Goal: Information Seeking & Learning: Check status

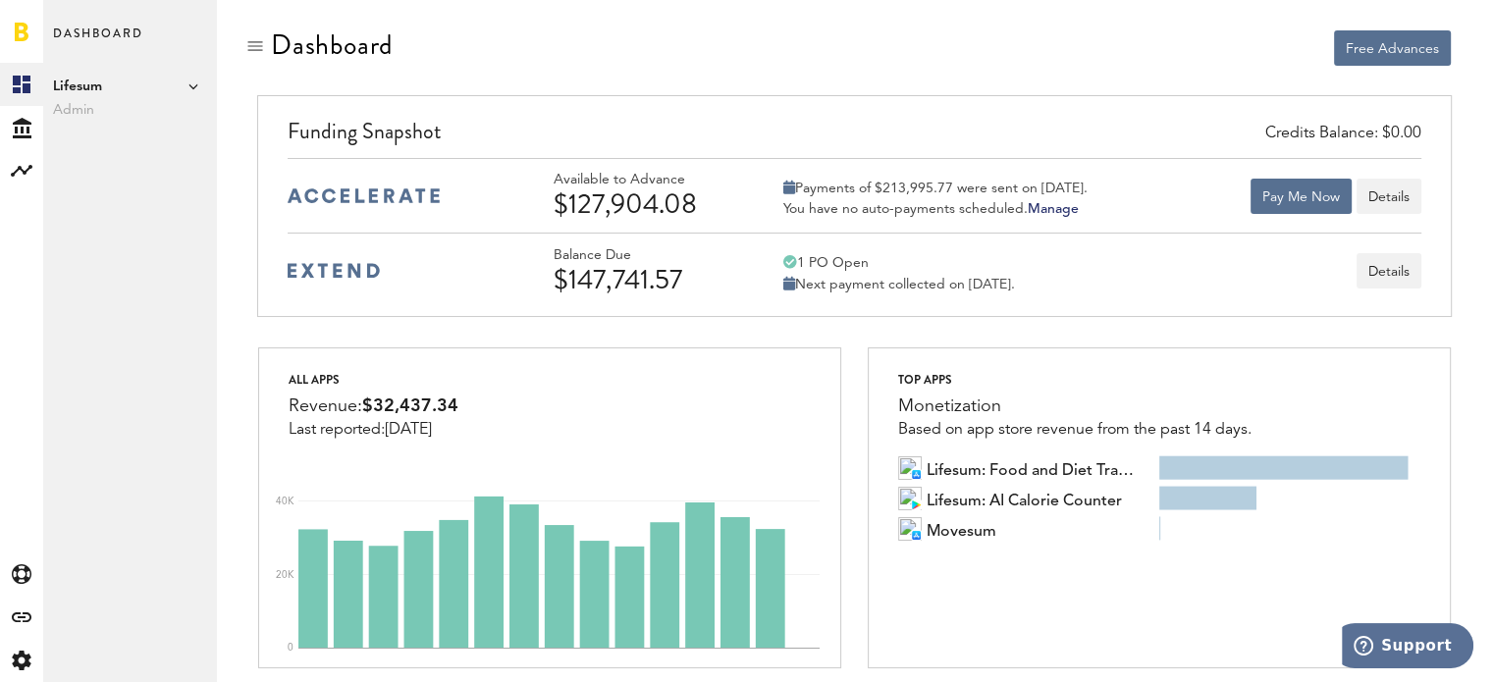
click at [189, 86] on icon at bounding box center [193, 86] width 10 height 10
click at [130, 182] on div "Dashboard Lifesum Admin Lifesum Add Publisher" at bounding box center [129, 341] width 173 height 682
click at [15, 123] on icon at bounding box center [22, 128] width 19 height 21
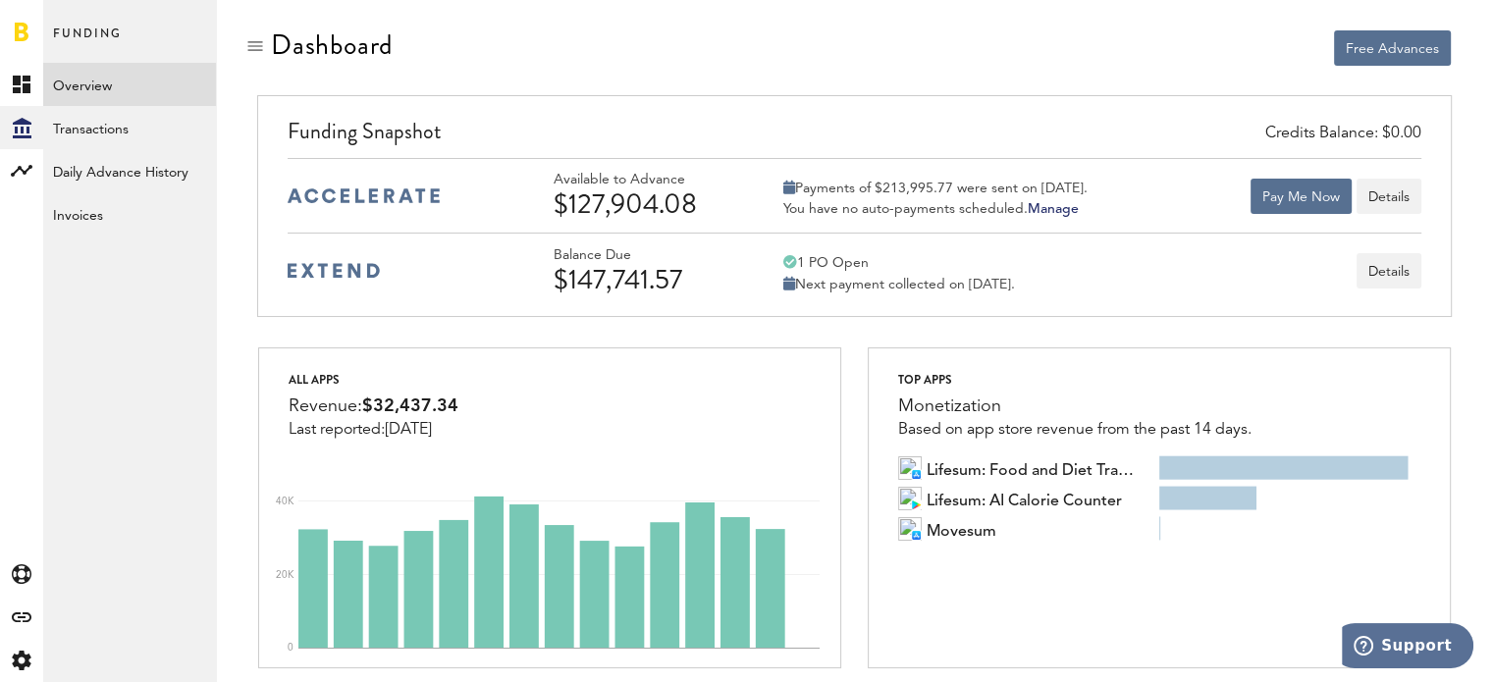
click at [133, 85] on link "Overview" at bounding box center [129, 84] width 173 height 43
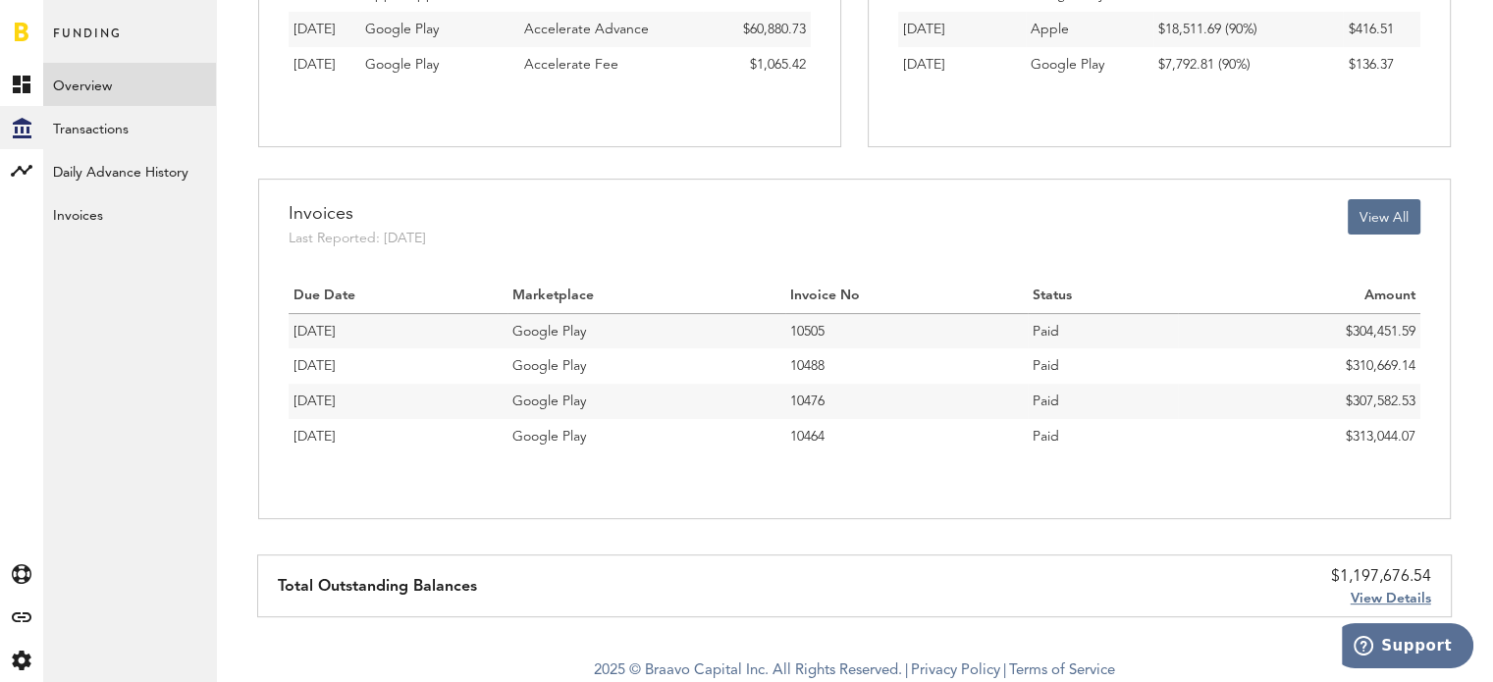
scroll to position [542, 0]
click at [1387, 219] on button "View All" at bounding box center [1383, 215] width 73 height 35
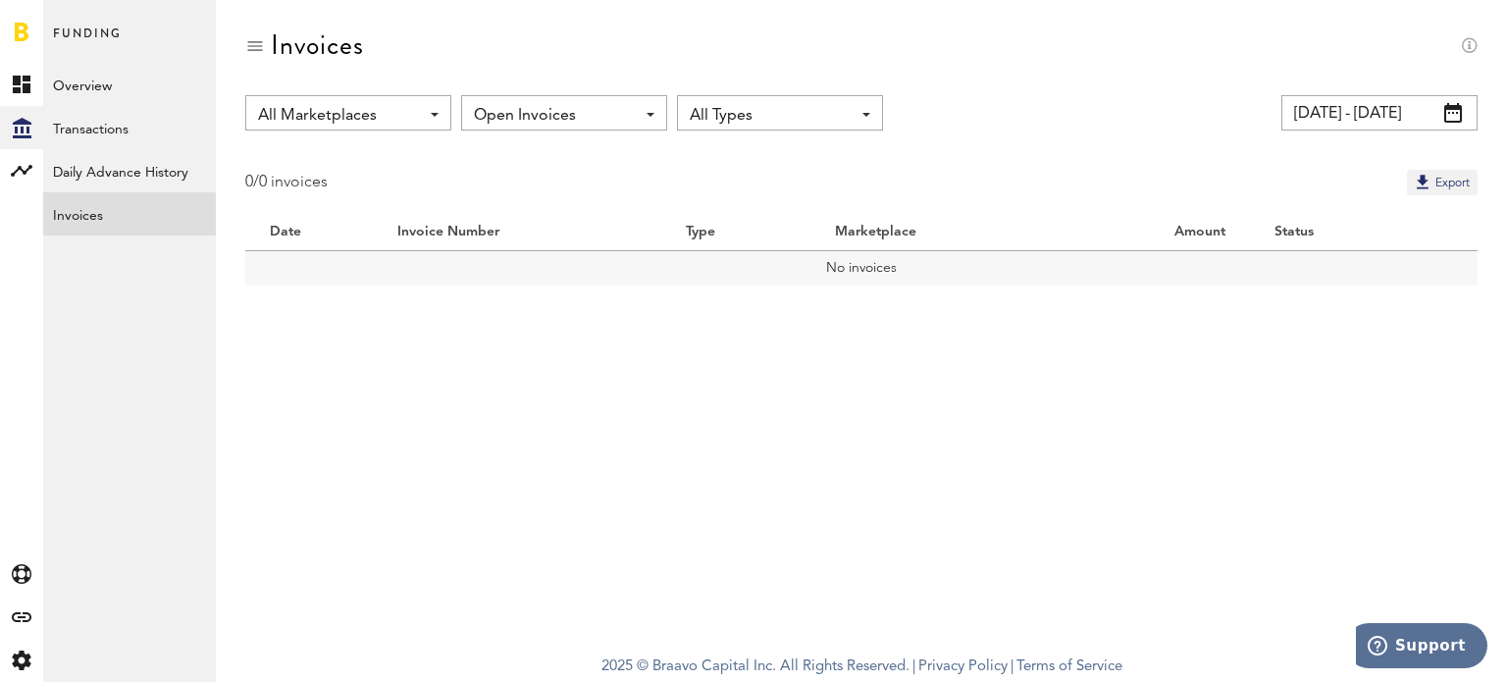
click at [1455, 112] on span at bounding box center [1454, 113] width 18 height 20
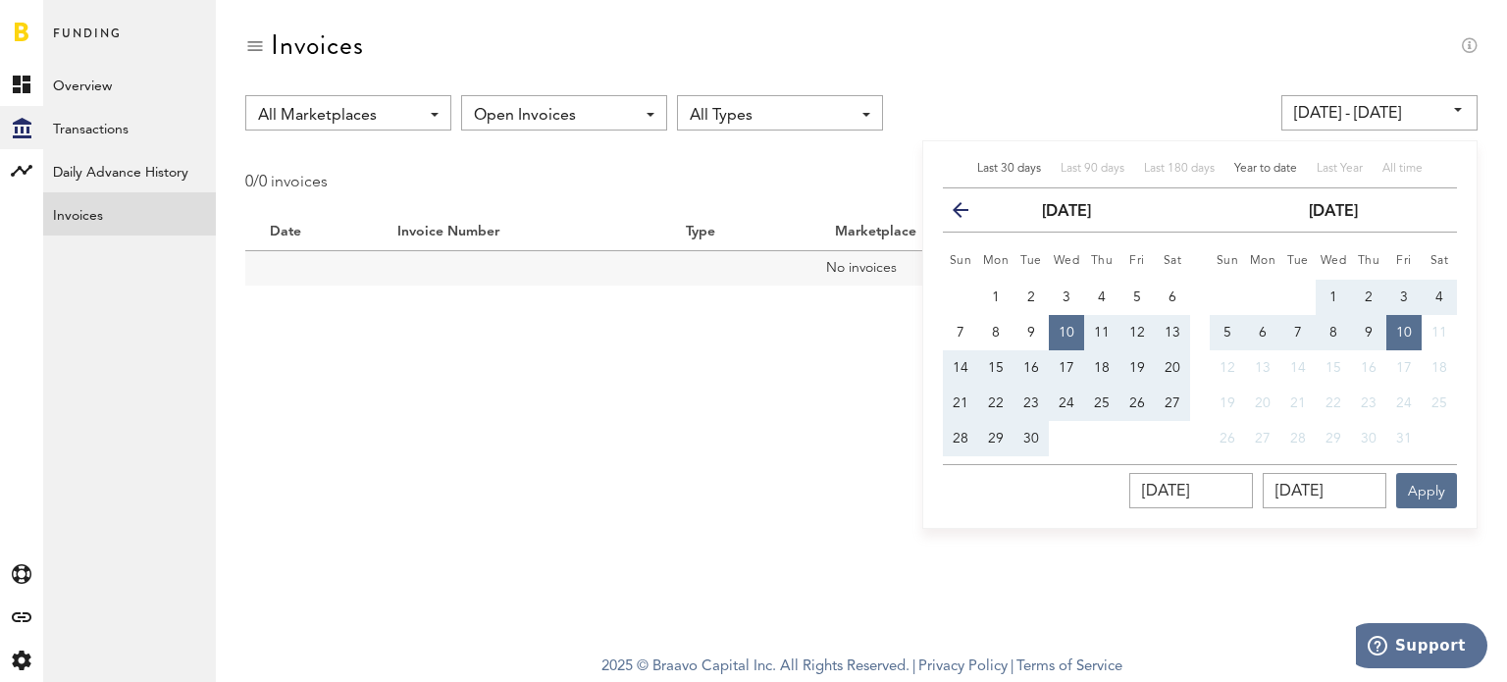
click at [1265, 168] on span "Year to date" at bounding box center [1266, 169] width 63 height 12
type input "[DATE] - [DATE]"
type input "[DATE]"
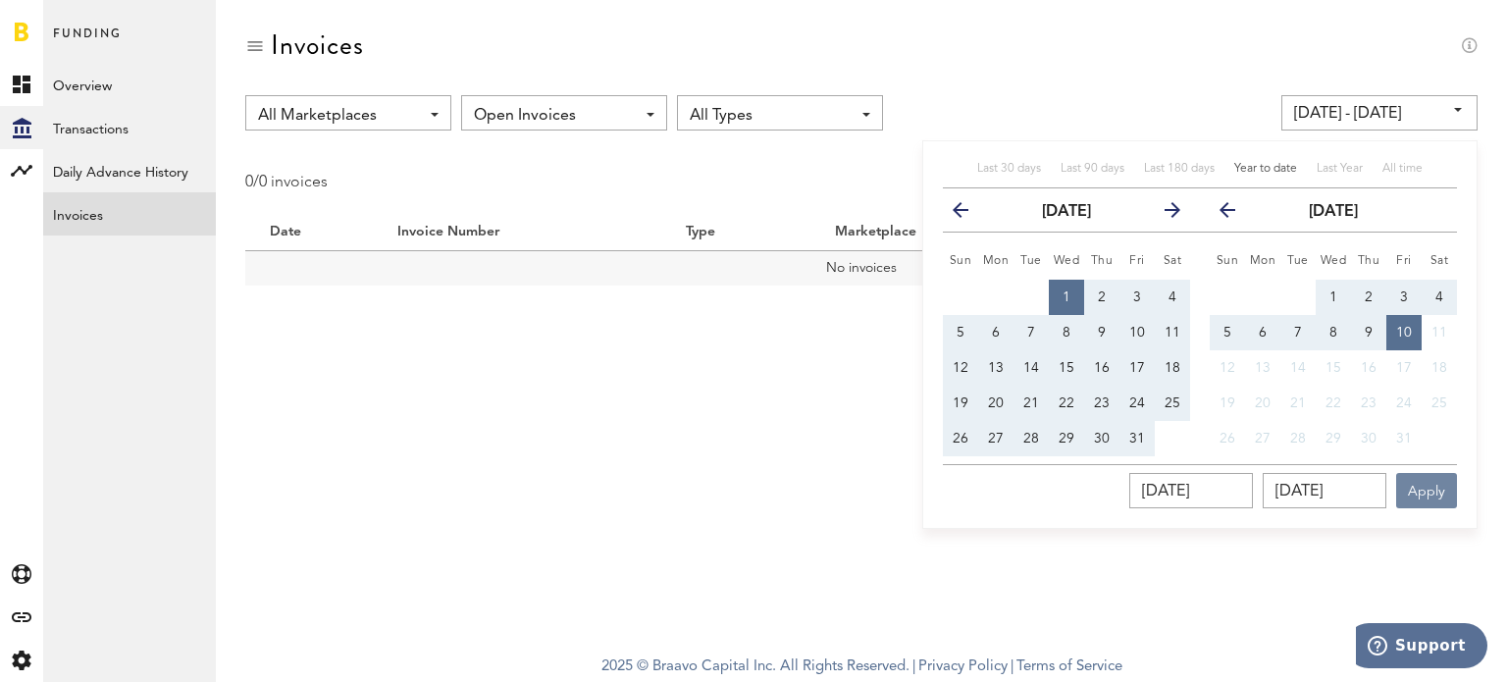
click at [1439, 495] on button "Apply" at bounding box center [1426, 490] width 61 height 35
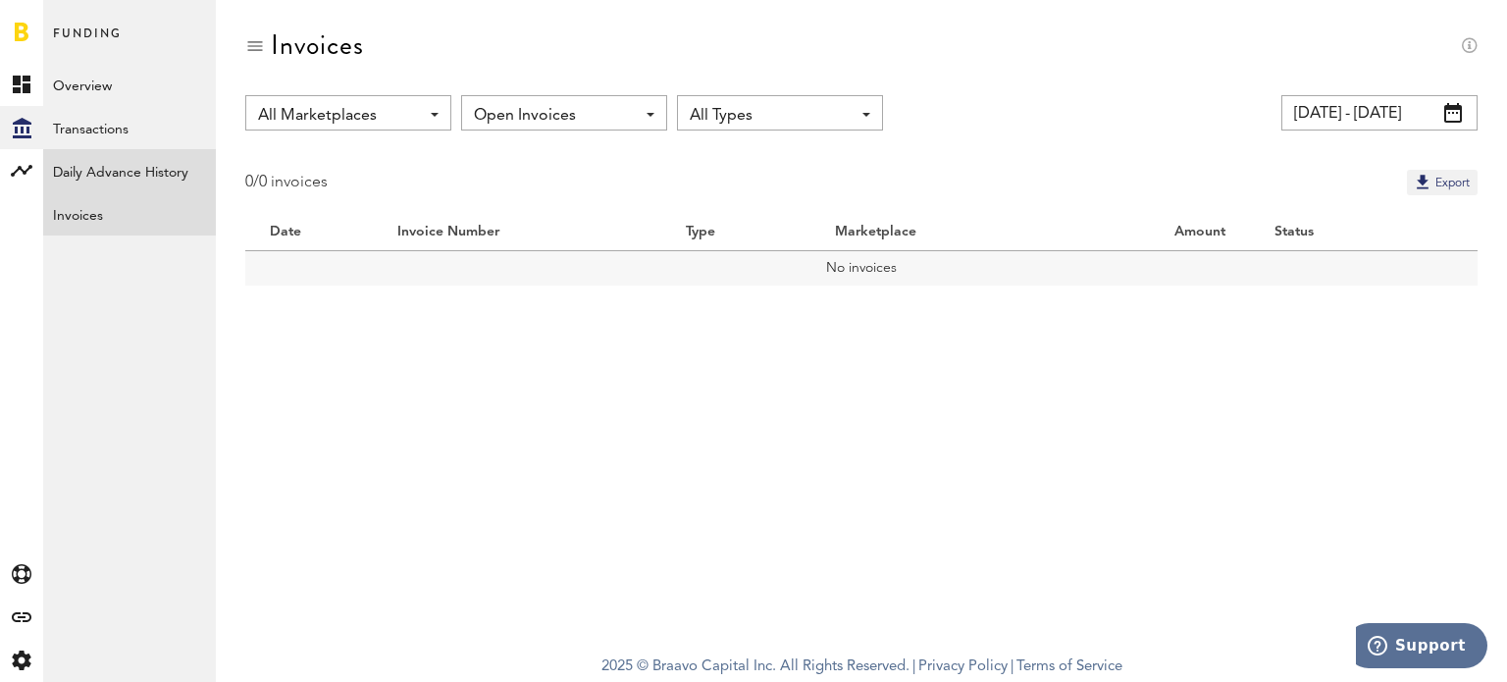
click at [152, 170] on link "Daily Advance History" at bounding box center [129, 170] width 173 height 43
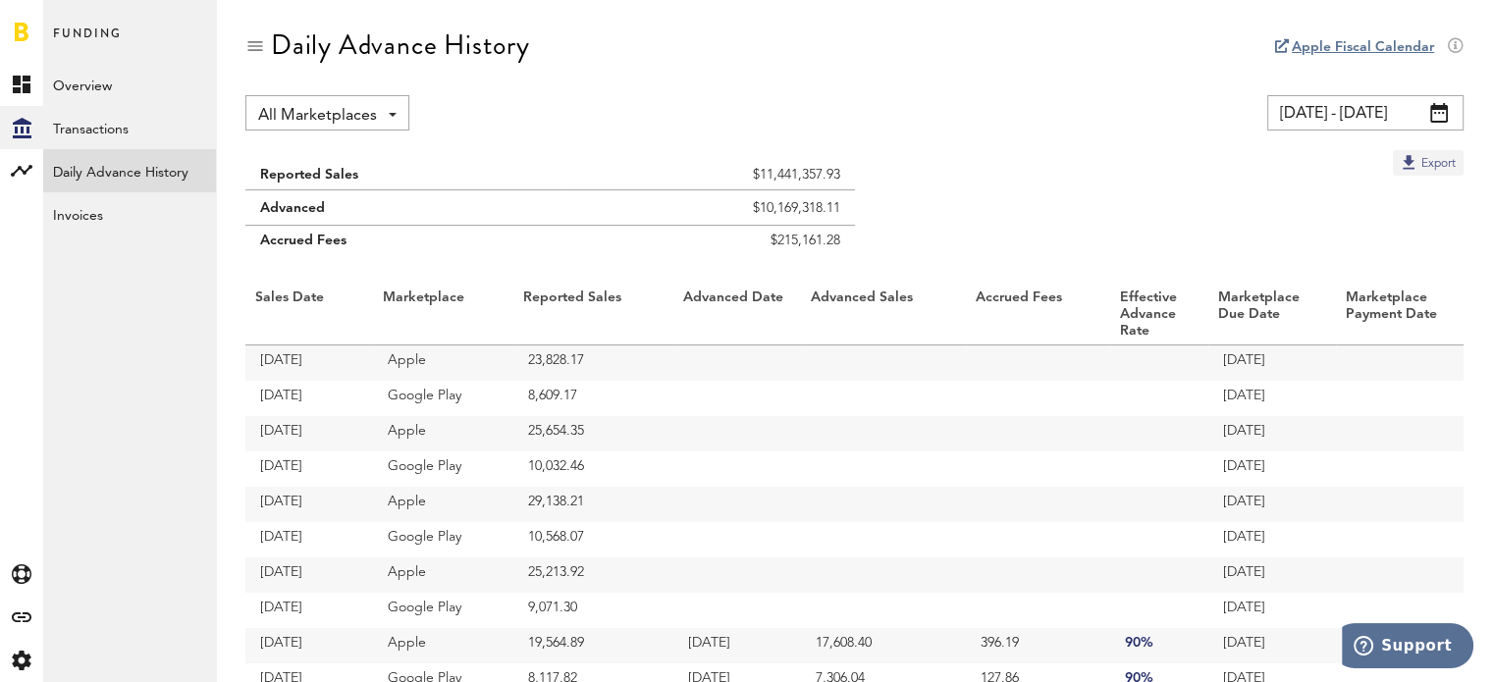
click at [1411, 167] on button "Export" at bounding box center [1428, 163] width 71 height 26
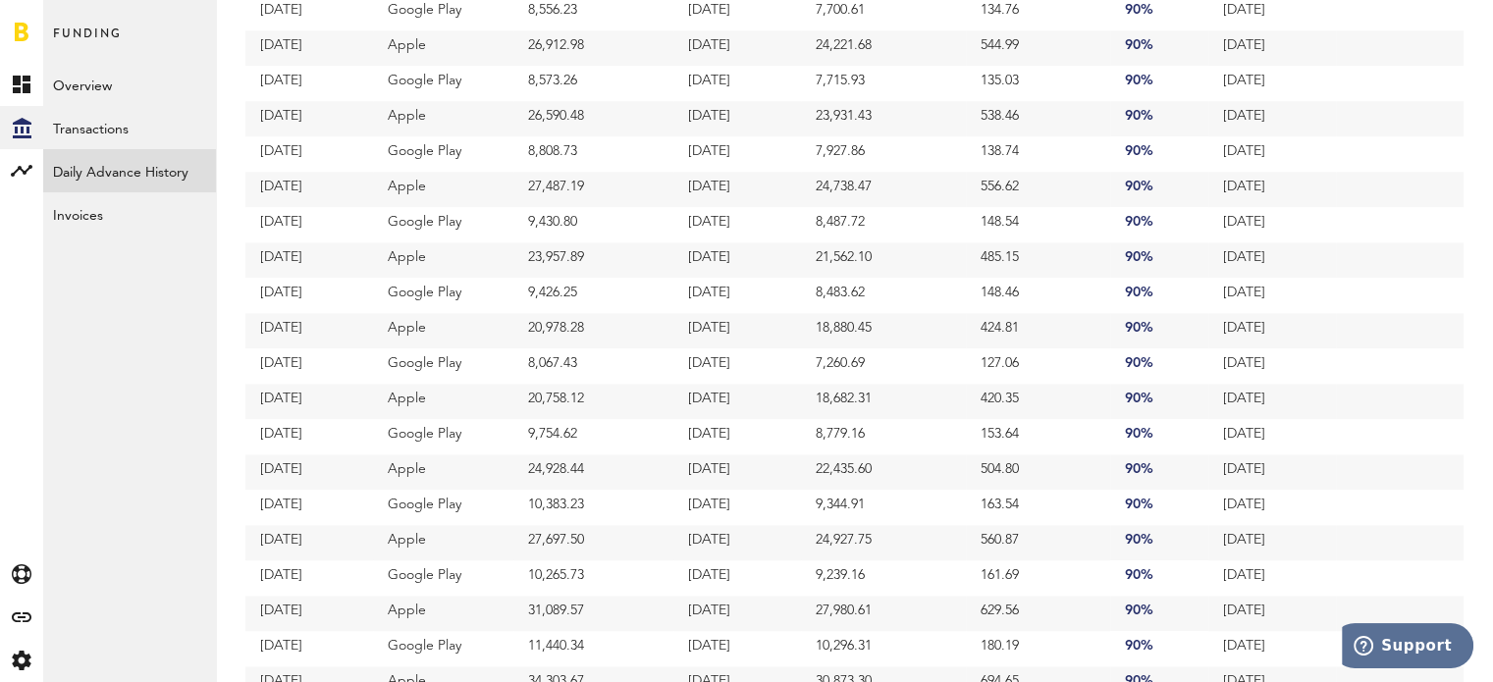
scroll to position [2453, 0]
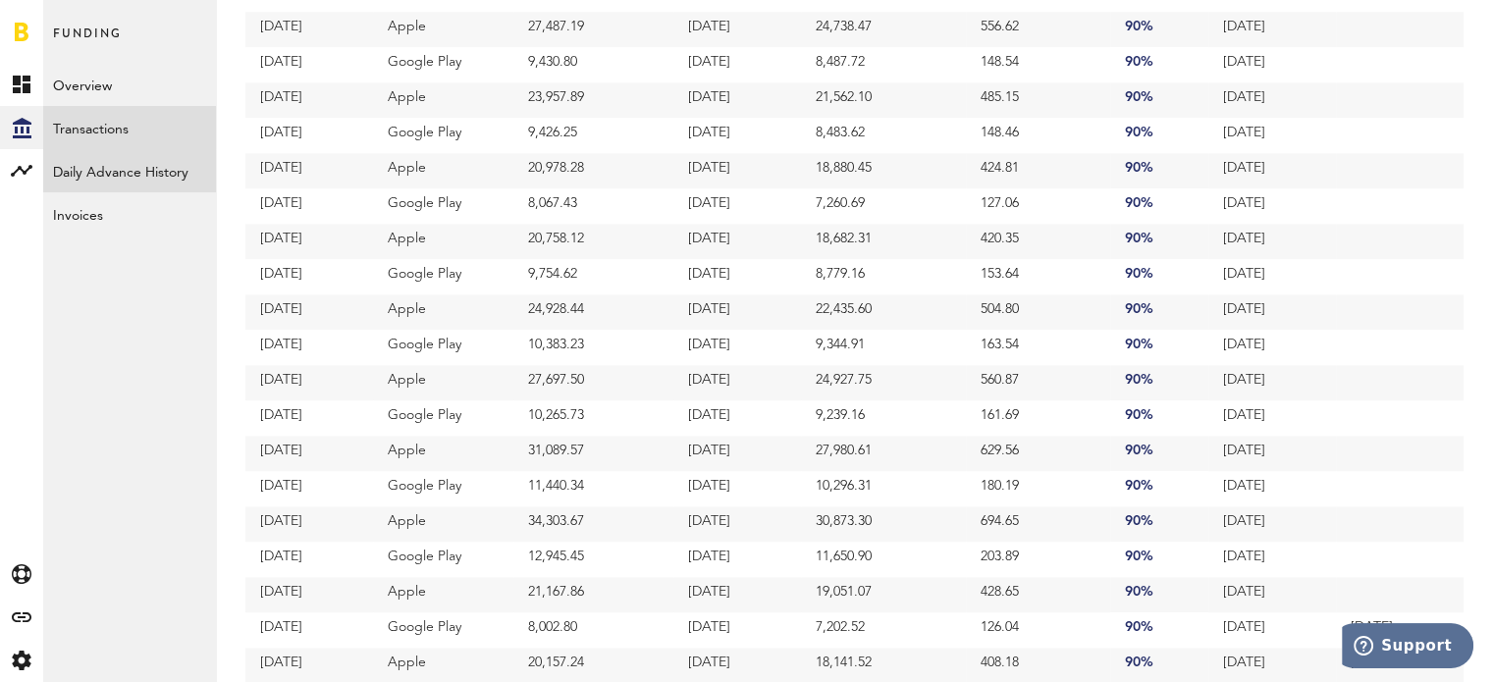
click at [118, 120] on link "Transactions" at bounding box center [129, 127] width 173 height 43
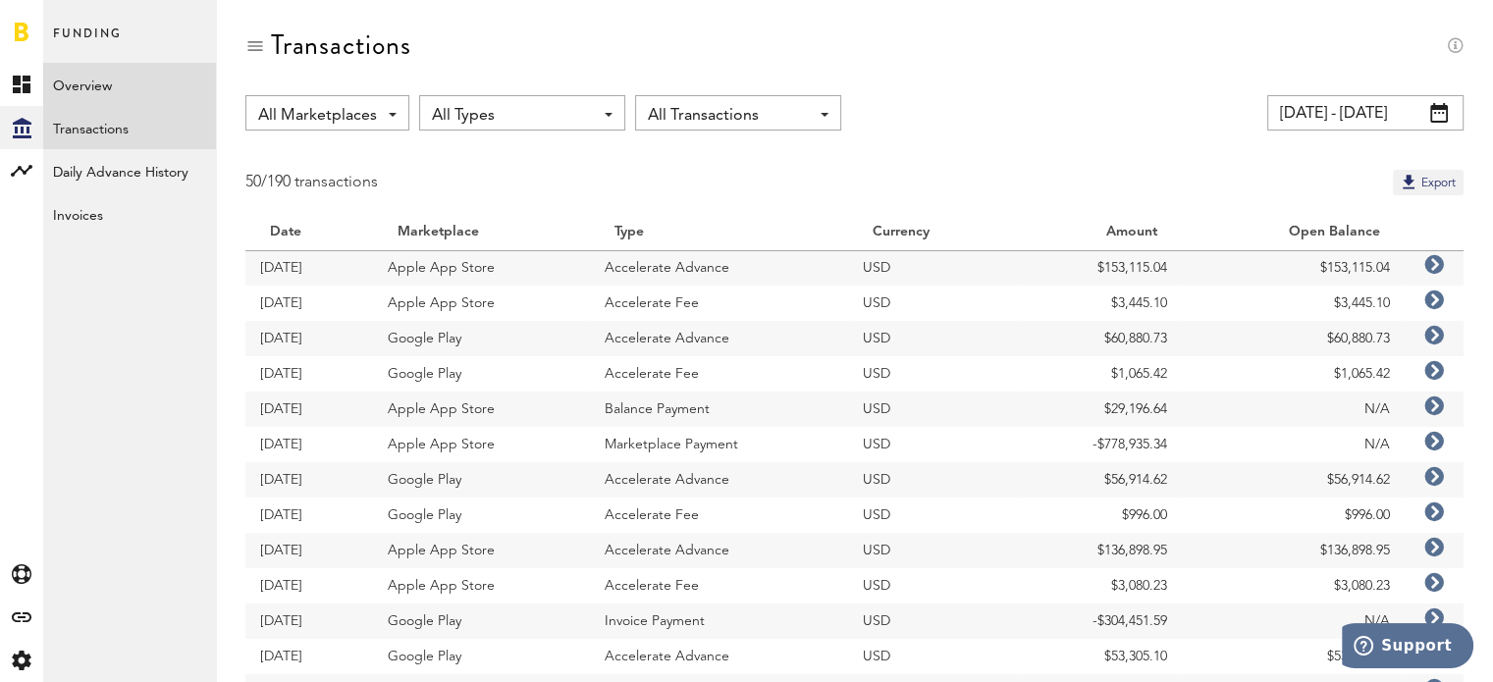
click at [122, 83] on link "Overview" at bounding box center [129, 84] width 173 height 43
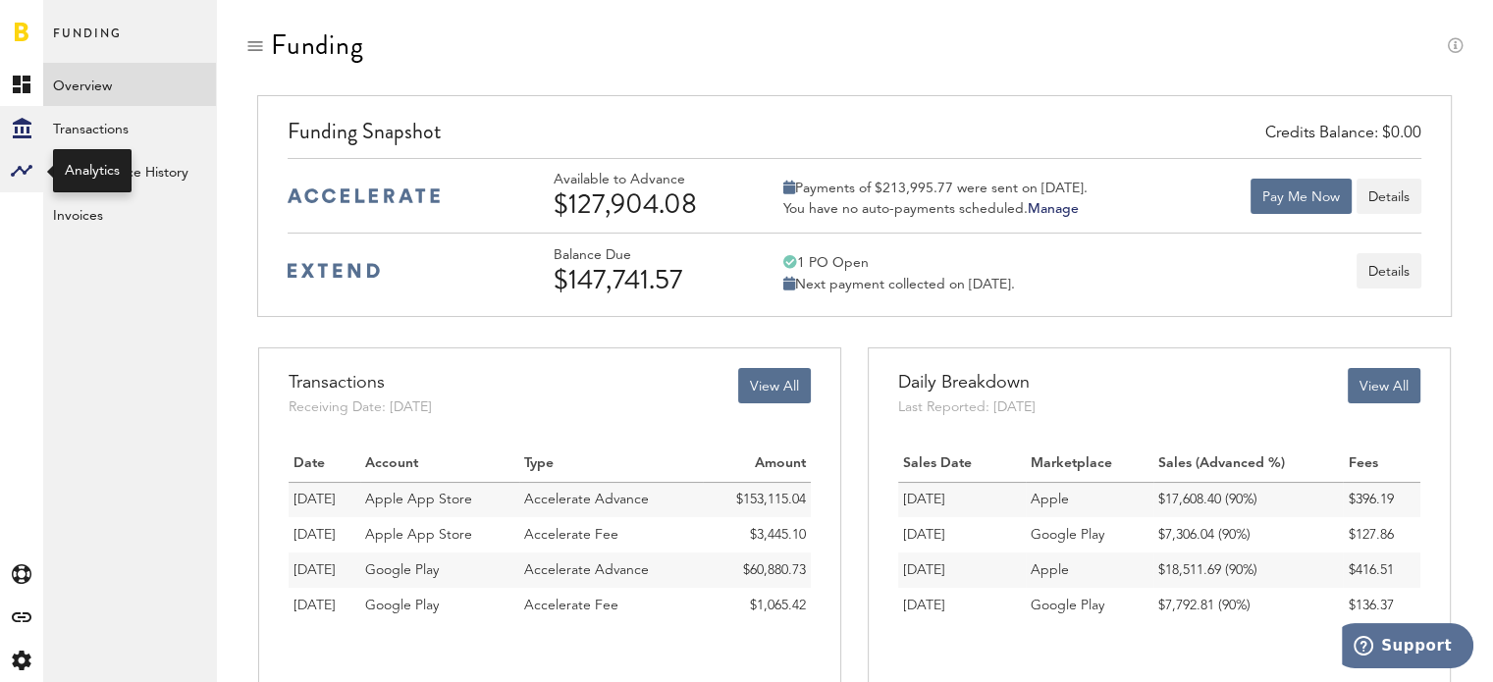
click at [18, 172] on rect at bounding box center [22, 171] width 24 height 24
click at [143, 78] on link "Monetization" at bounding box center [129, 84] width 173 height 43
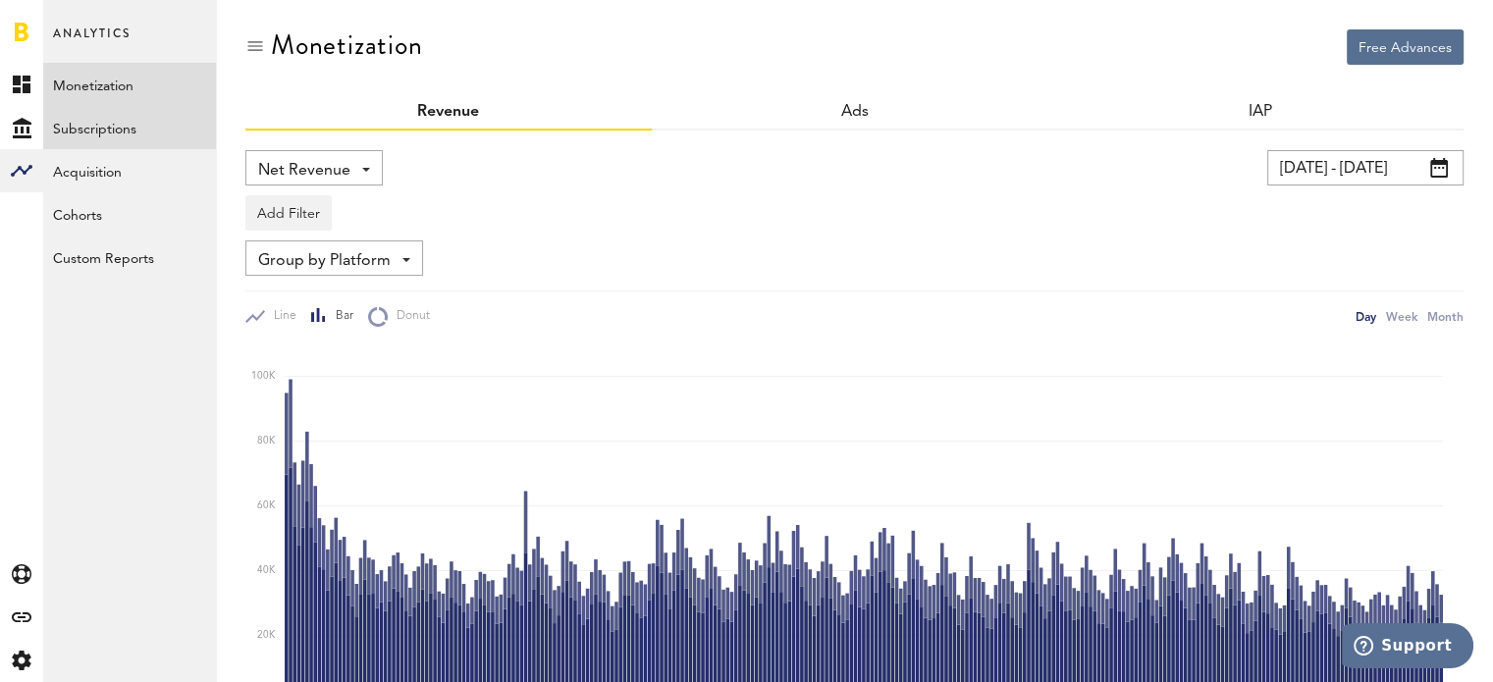
click at [142, 136] on link "Subscriptions" at bounding box center [129, 127] width 173 height 43
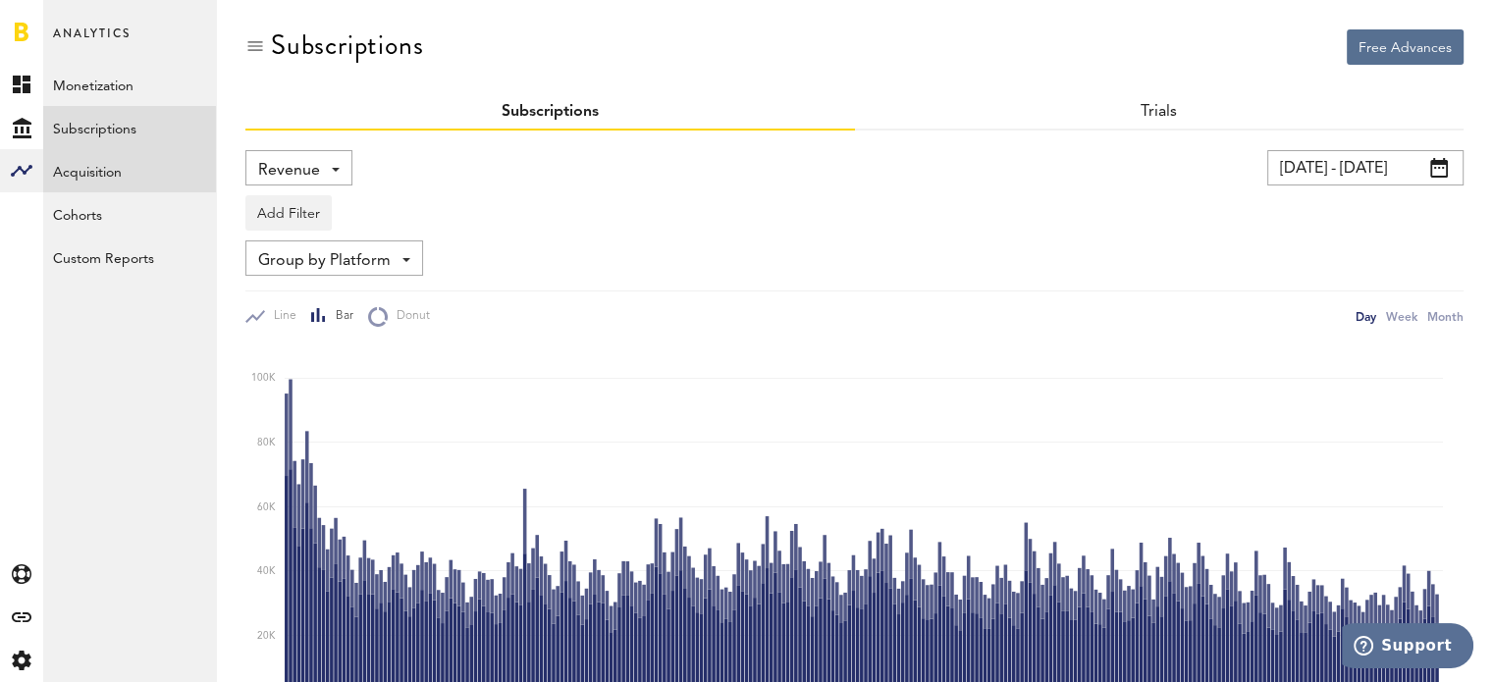
click at [164, 177] on link "Acquisition" at bounding box center [129, 170] width 173 height 43
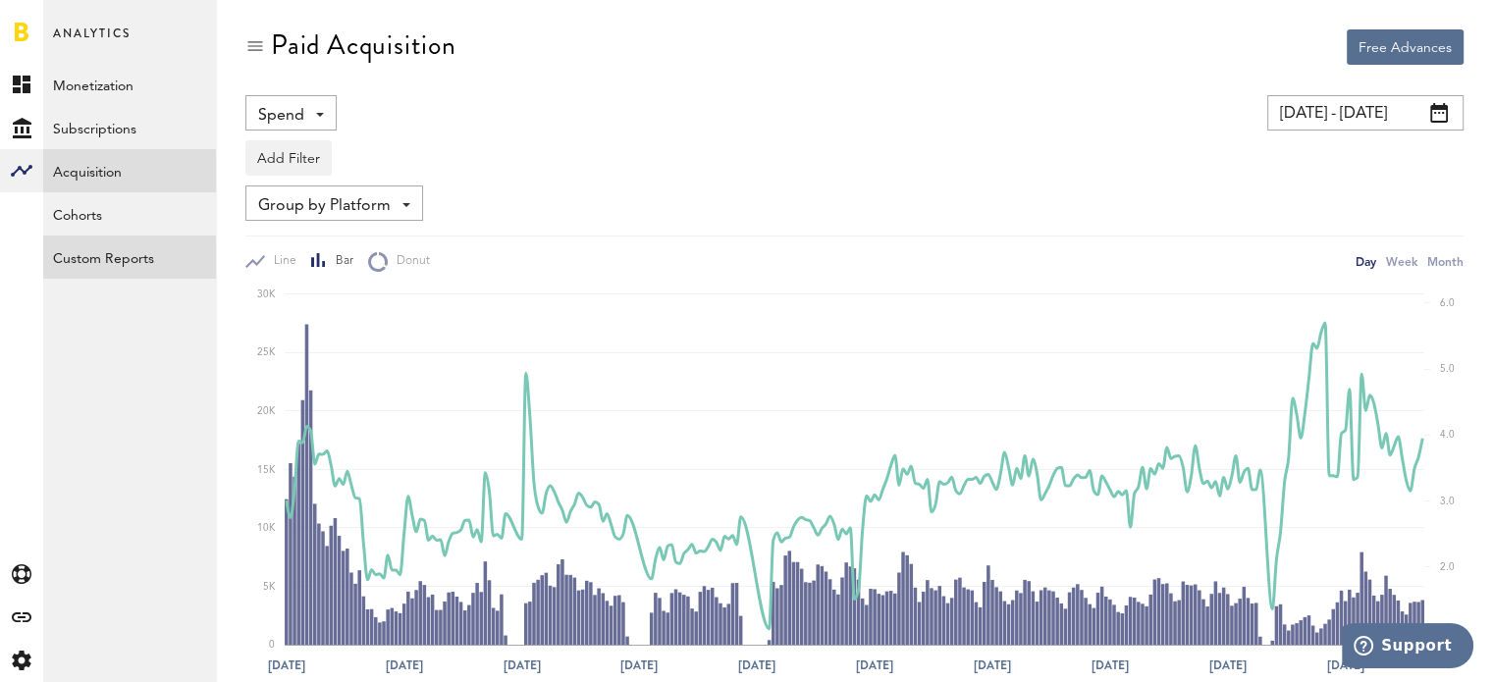
click at [167, 256] on link "Custom Reports" at bounding box center [129, 257] width 173 height 43
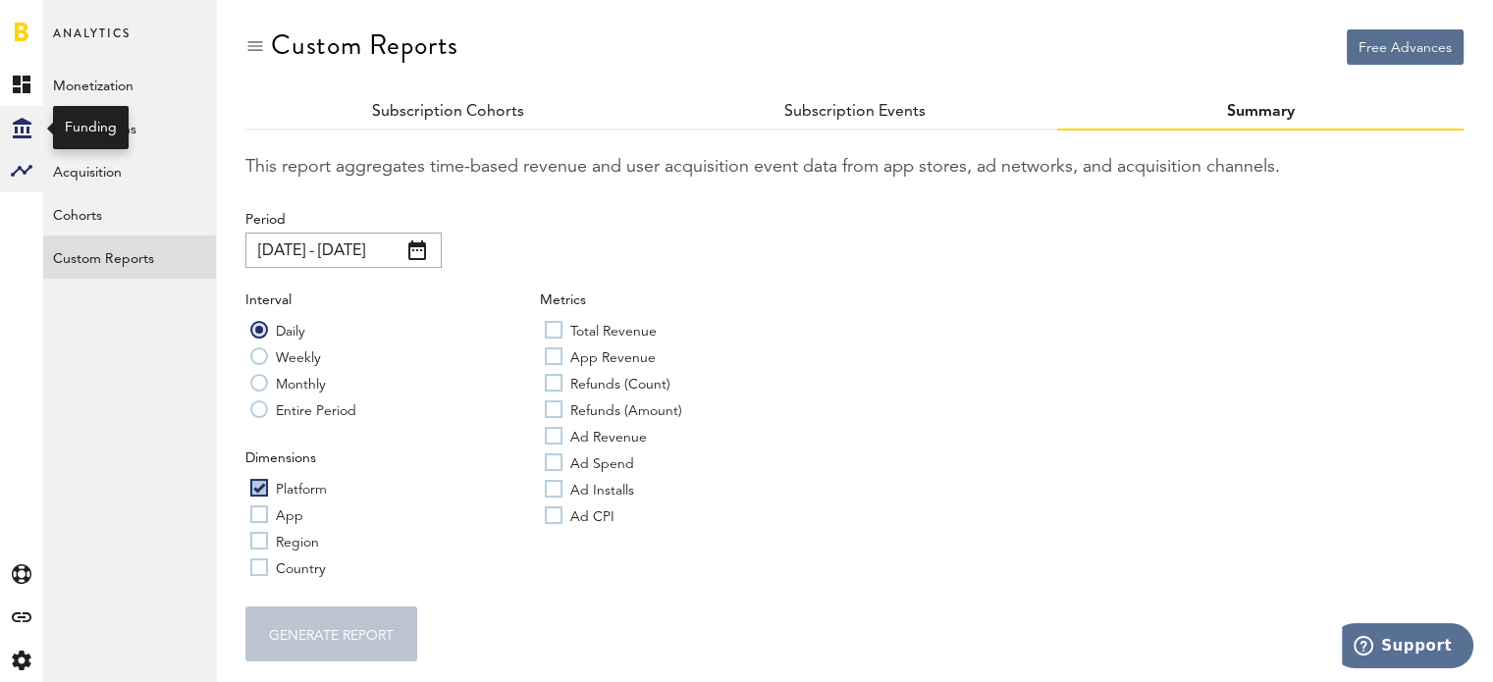
click at [20, 120] on icon at bounding box center [22, 128] width 19 height 21
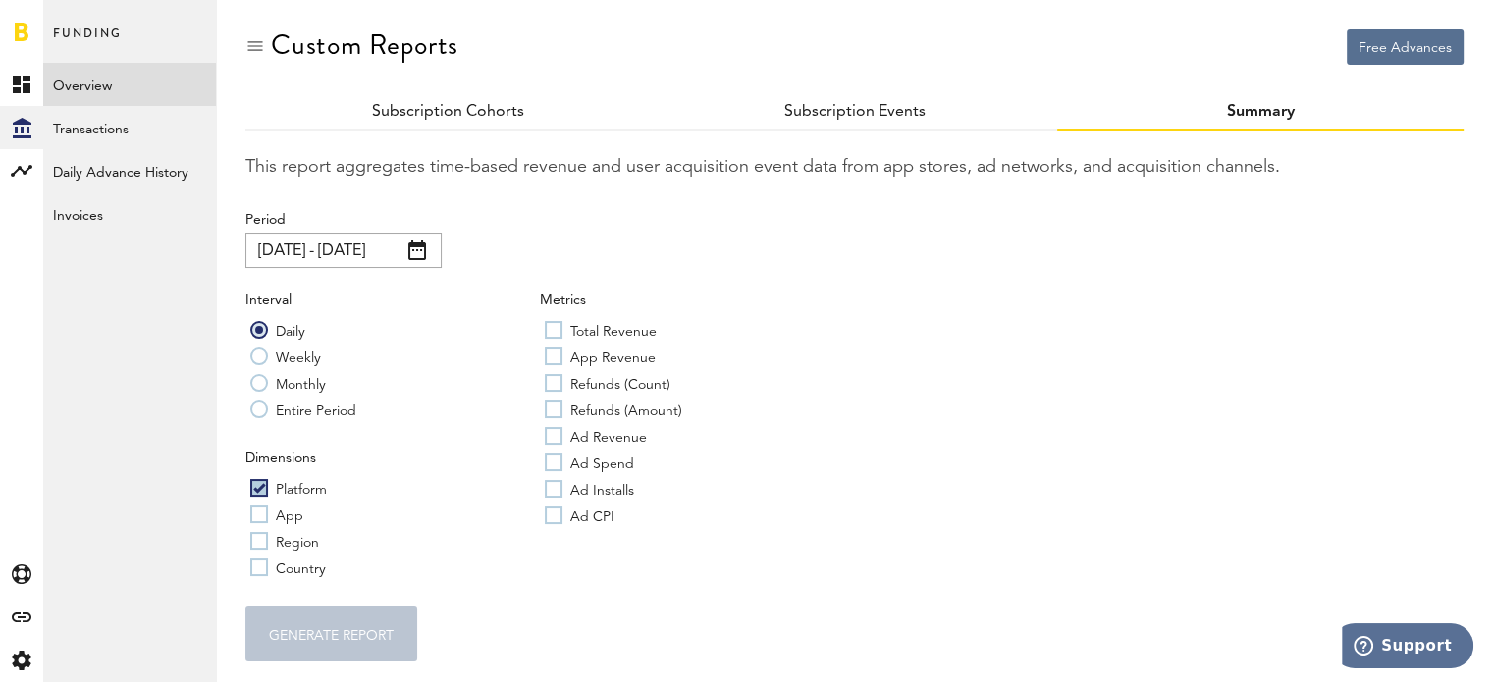
click at [122, 83] on link "Overview" at bounding box center [129, 84] width 173 height 43
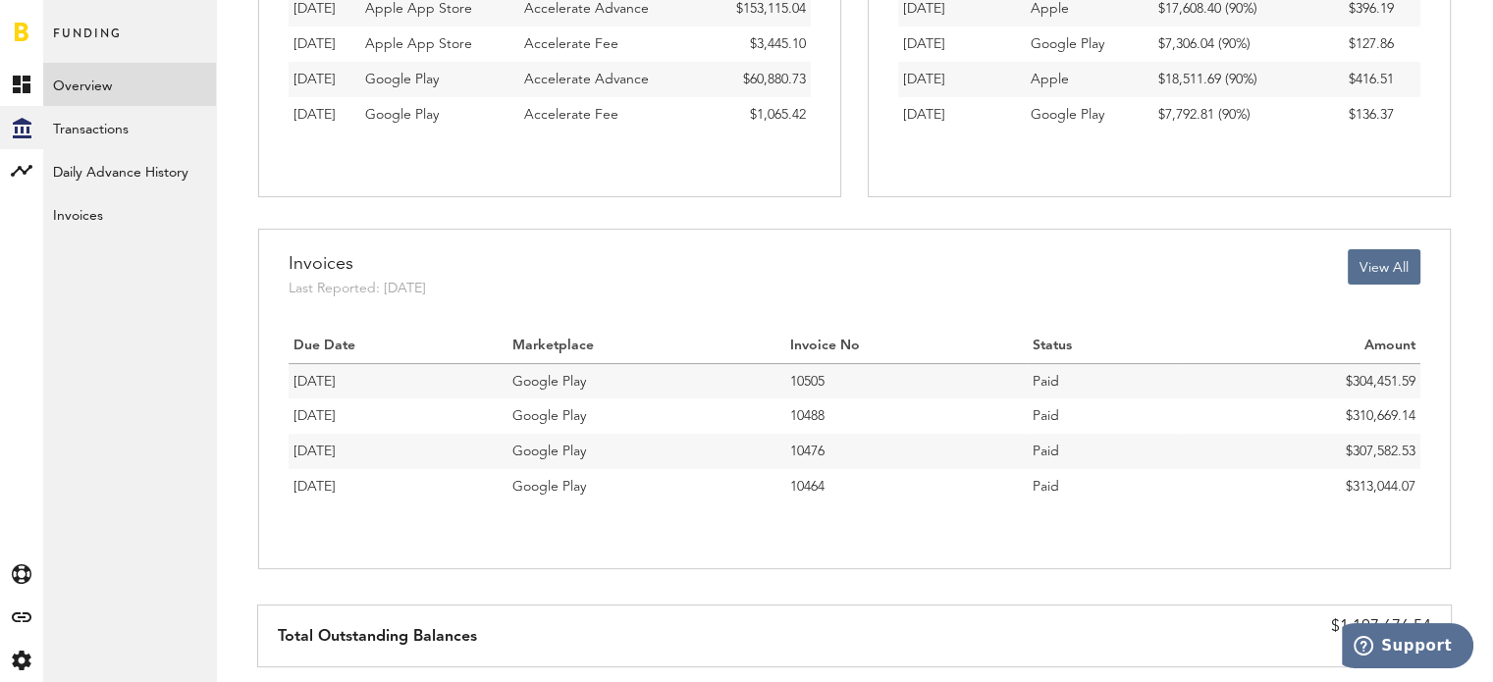
scroll to position [542, 0]
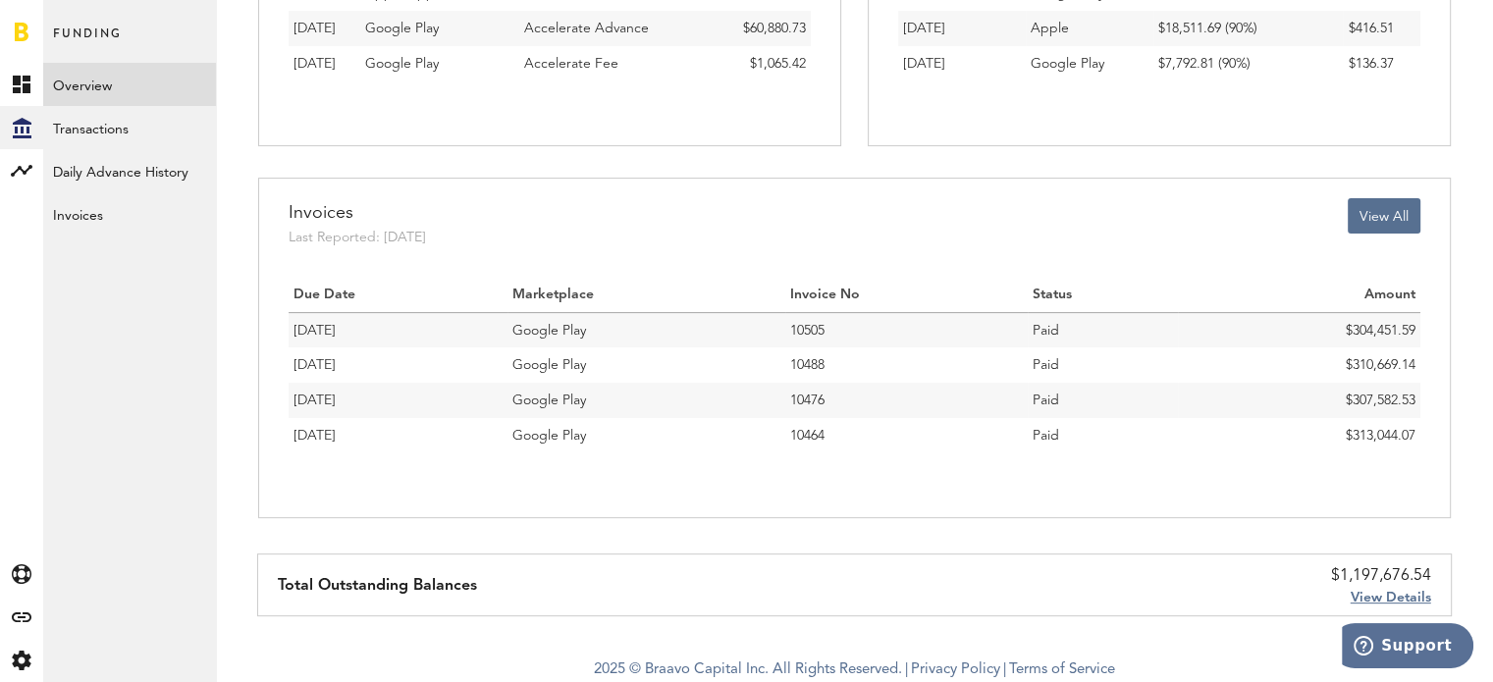
click at [1372, 331] on span "$304,451.59" at bounding box center [1380, 331] width 70 height 14
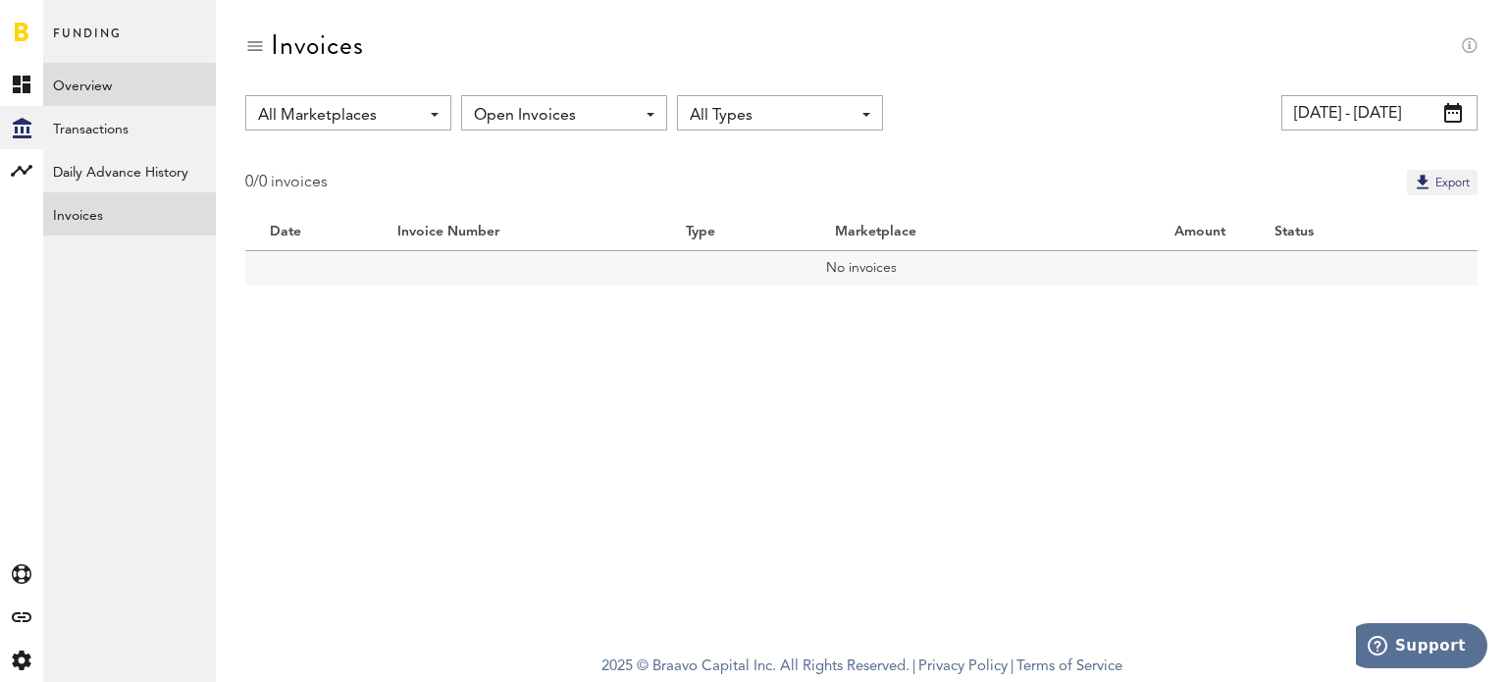
click at [106, 79] on link "Overview" at bounding box center [129, 84] width 173 height 43
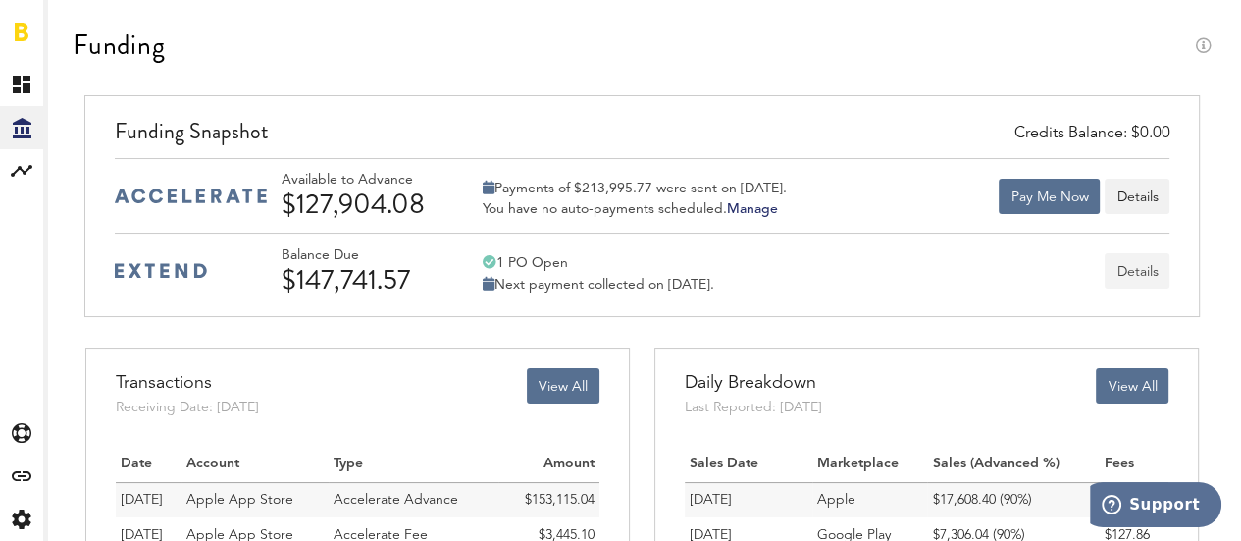
click at [1153, 267] on button "Details" at bounding box center [1137, 270] width 65 height 35
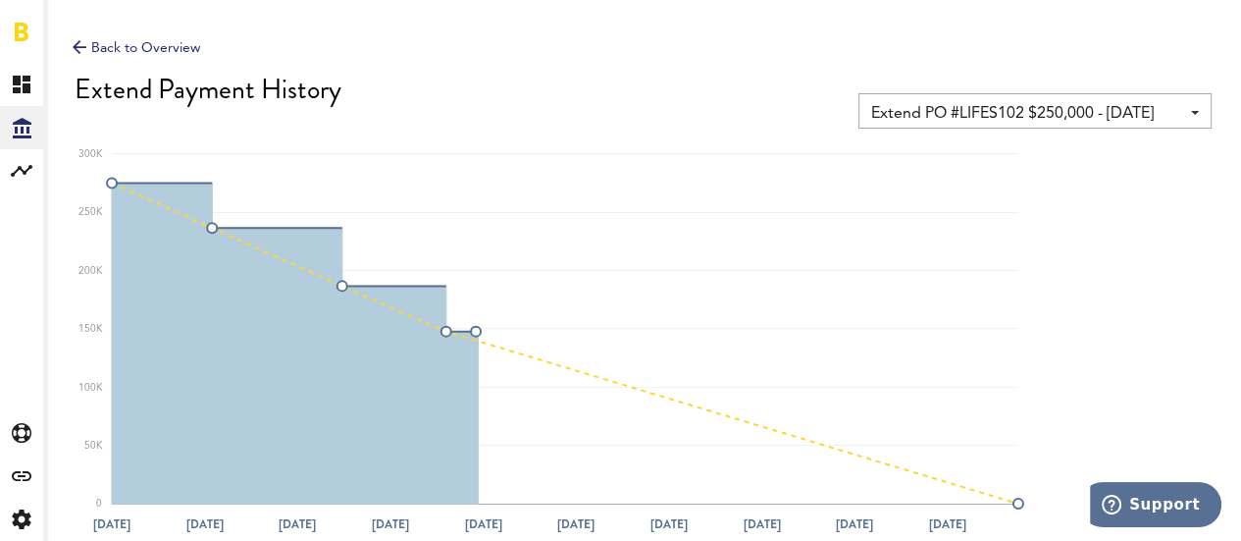
click at [1199, 109] on div "Extend PO #LIFES102 $250,000 - [DATE] Extend PO #LIFES102 $250,000 - [DATE] Clo…" at bounding box center [1035, 110] width 353 height 35
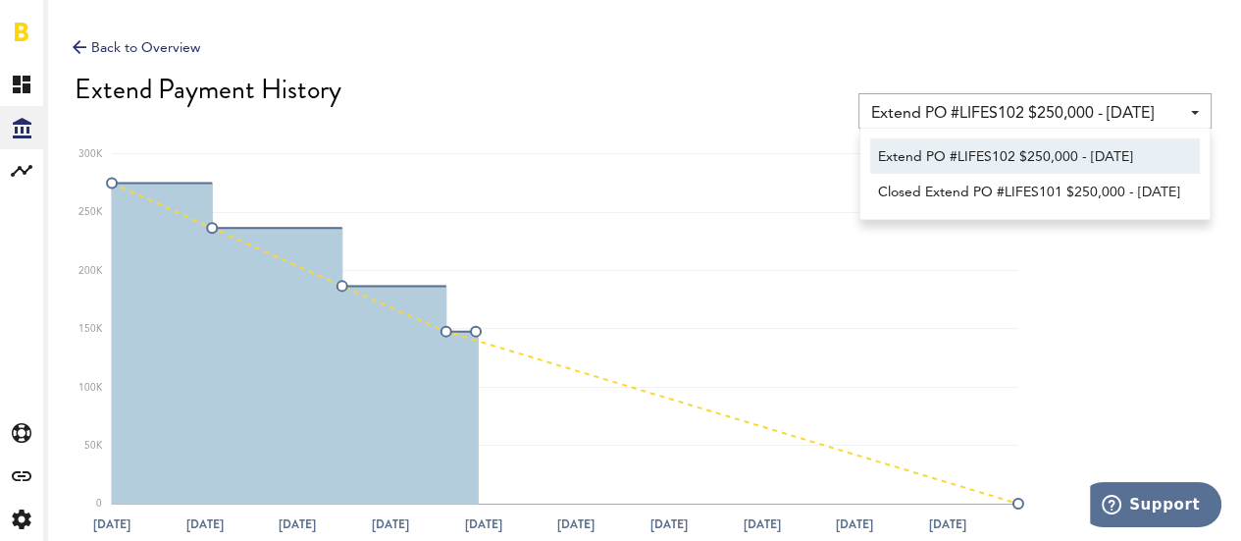
click at [762, 101] on div "Extend Payment History" at bounding box center [643, 89] width 1137 height 31
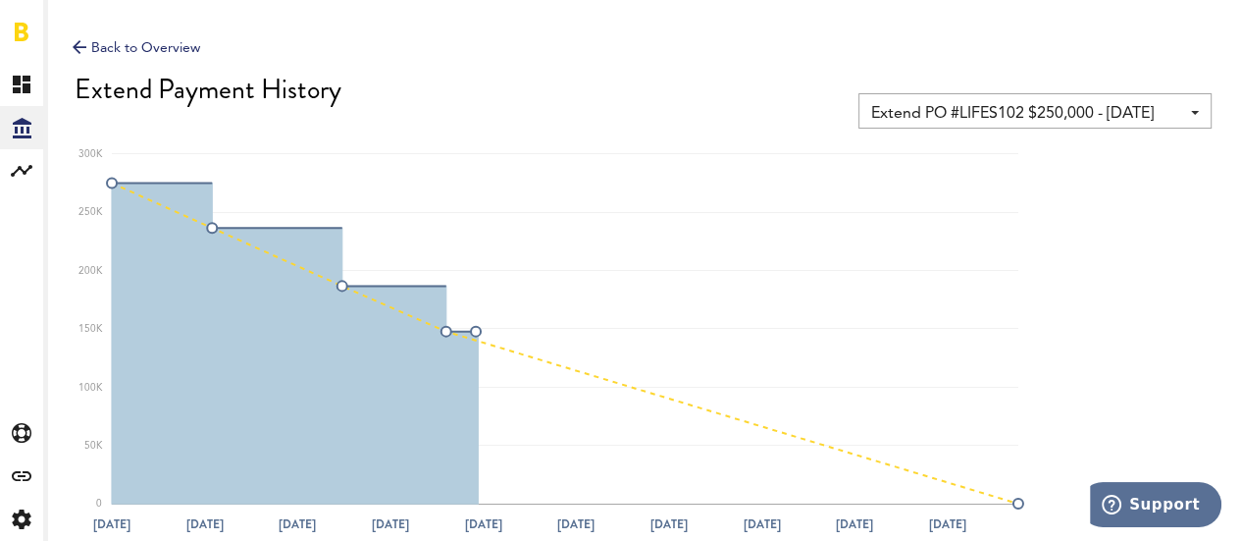
click at [200, 47] on div "Back to Overview" at bounding box center [137, 48] width 128 height 24
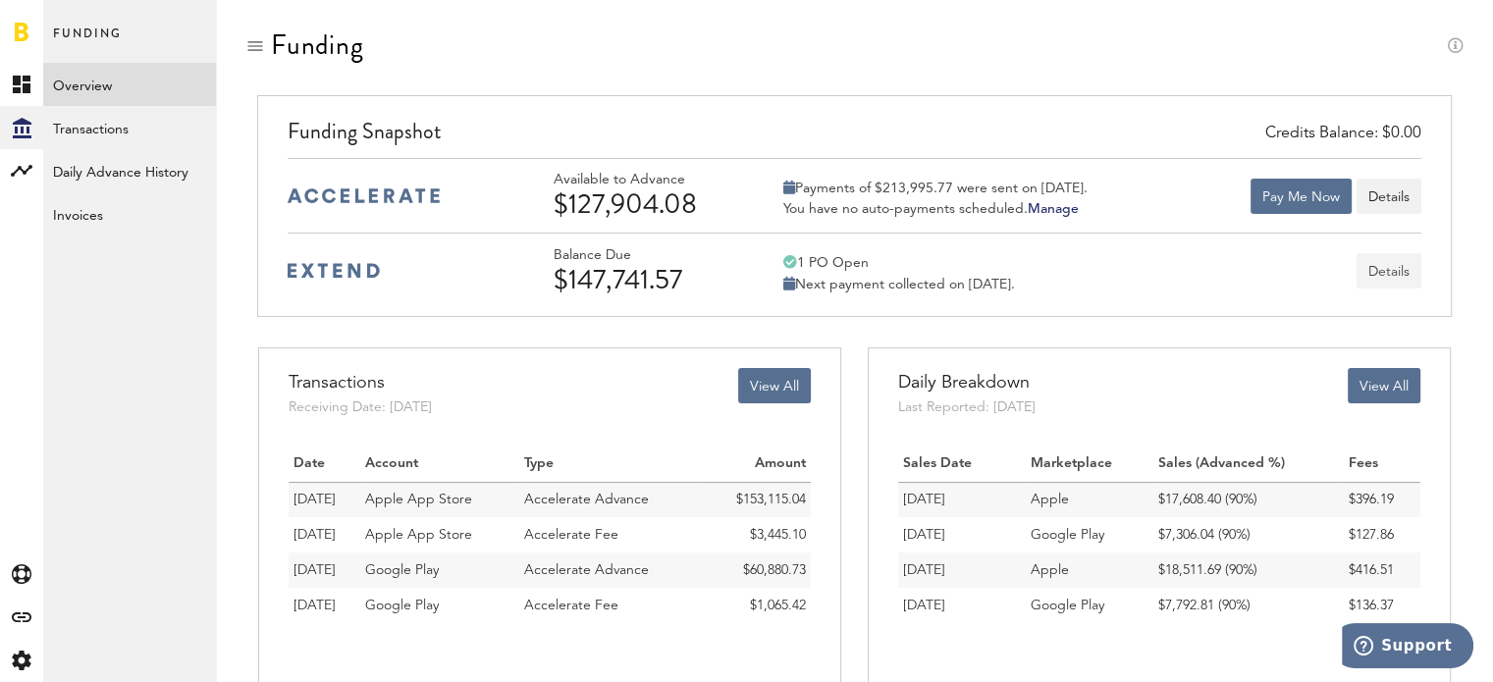
click at [1396, 262] on button "Details" at bounding box center [1388, 270] width 65 height 35
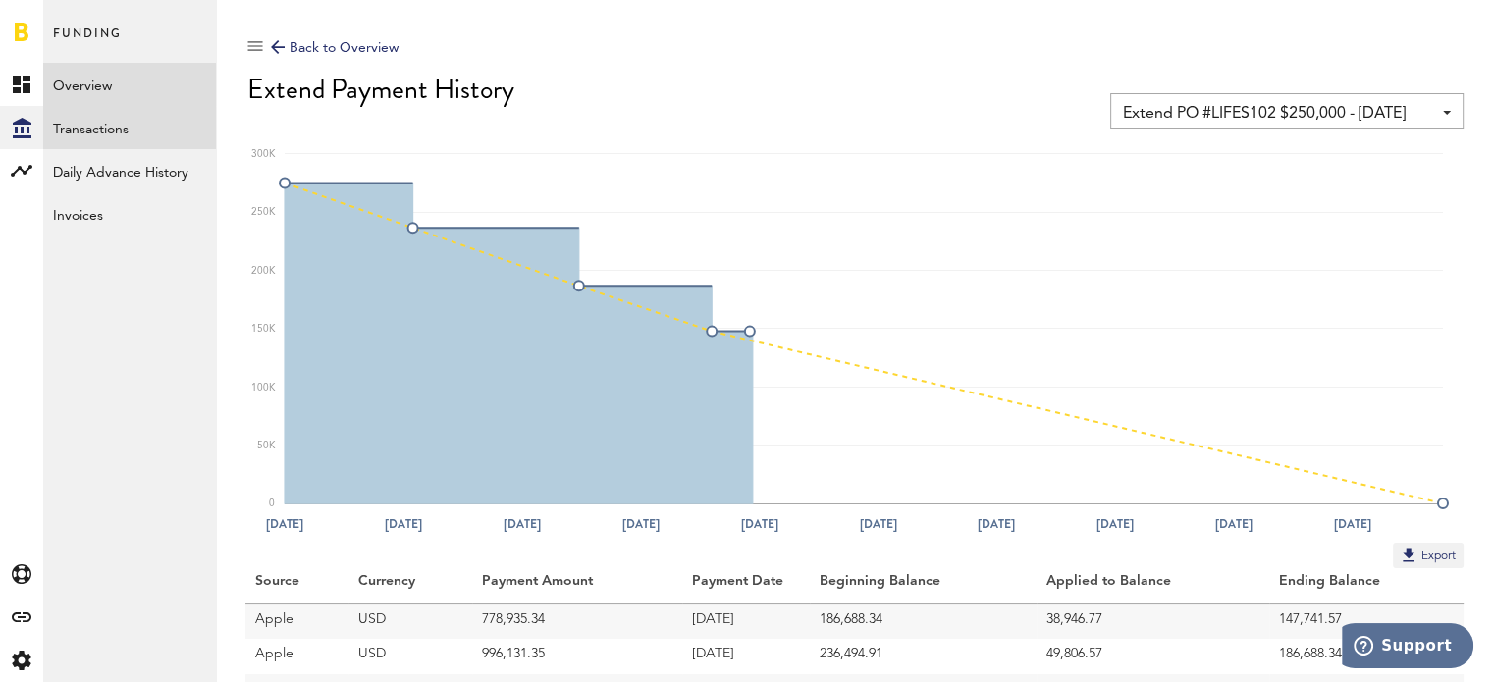
click at [149, 132] on link "Transactions" at bounding box center [129, 127] width 173 height 43
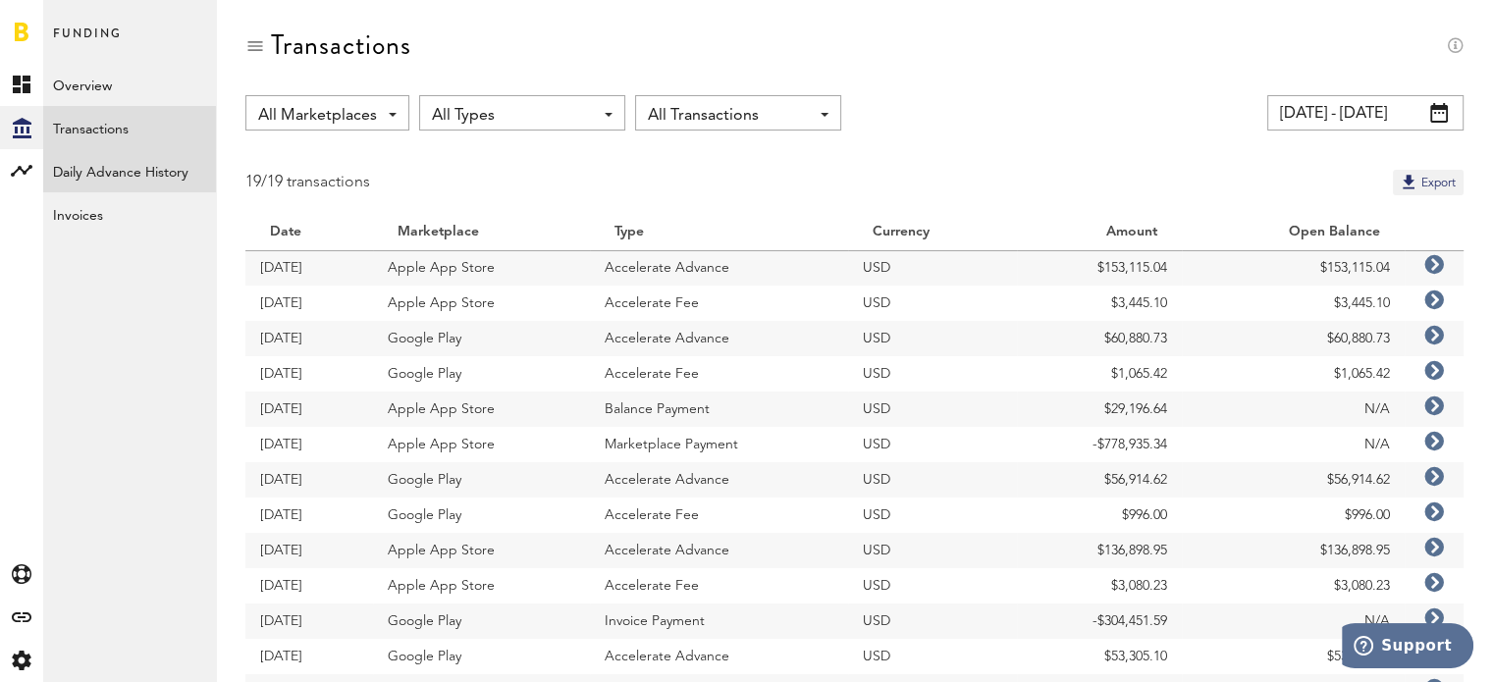
click at [112, 168] on link "Daily Advance History" at bounding box center [129, 170] width 173 height 43
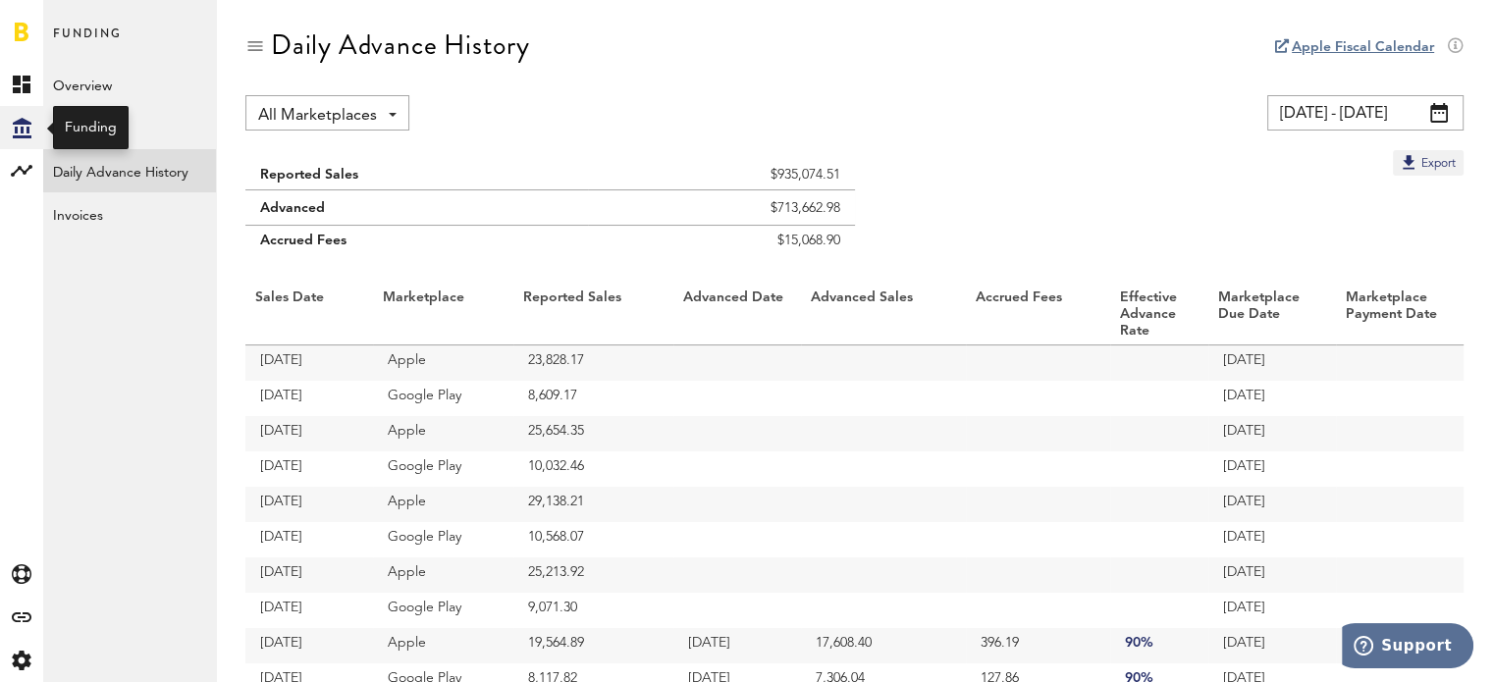
click at [8, 132] on div "Created with Sketch." at bounding box center [21, 127] width 43 height 43
click at [20, 80] on icon at bounding box center [22, 85] width 18 height 18
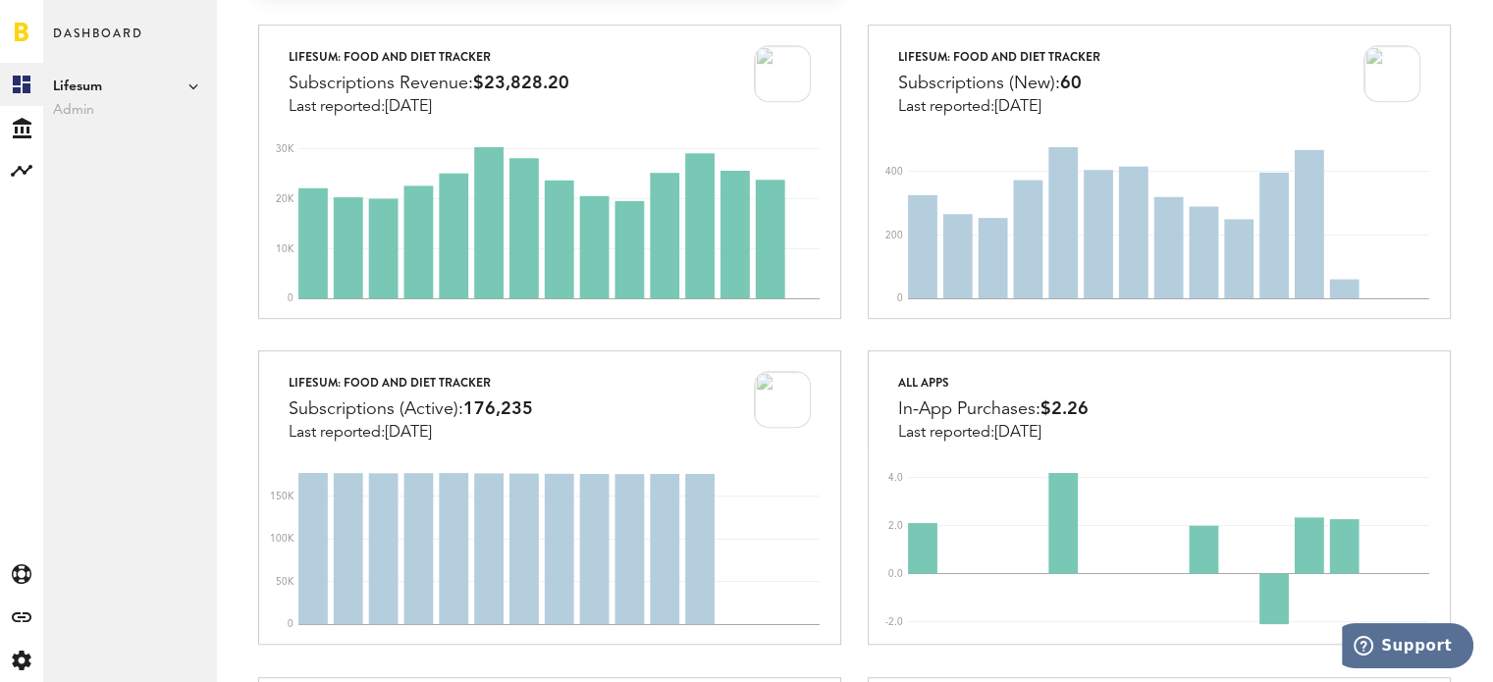
scroll to position [1079, 0]
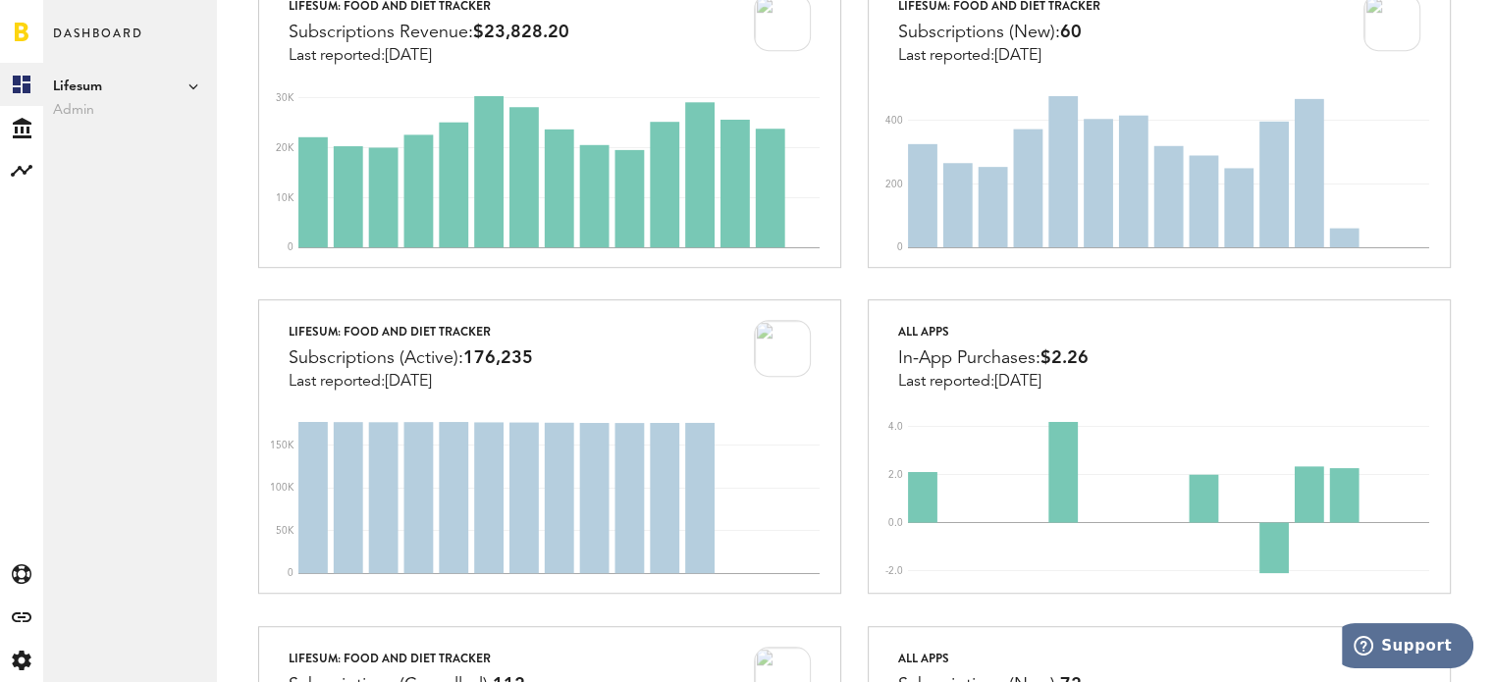
click at [94, 113] on span "Admin" at bounding box center [129, 110] width 153 height 24
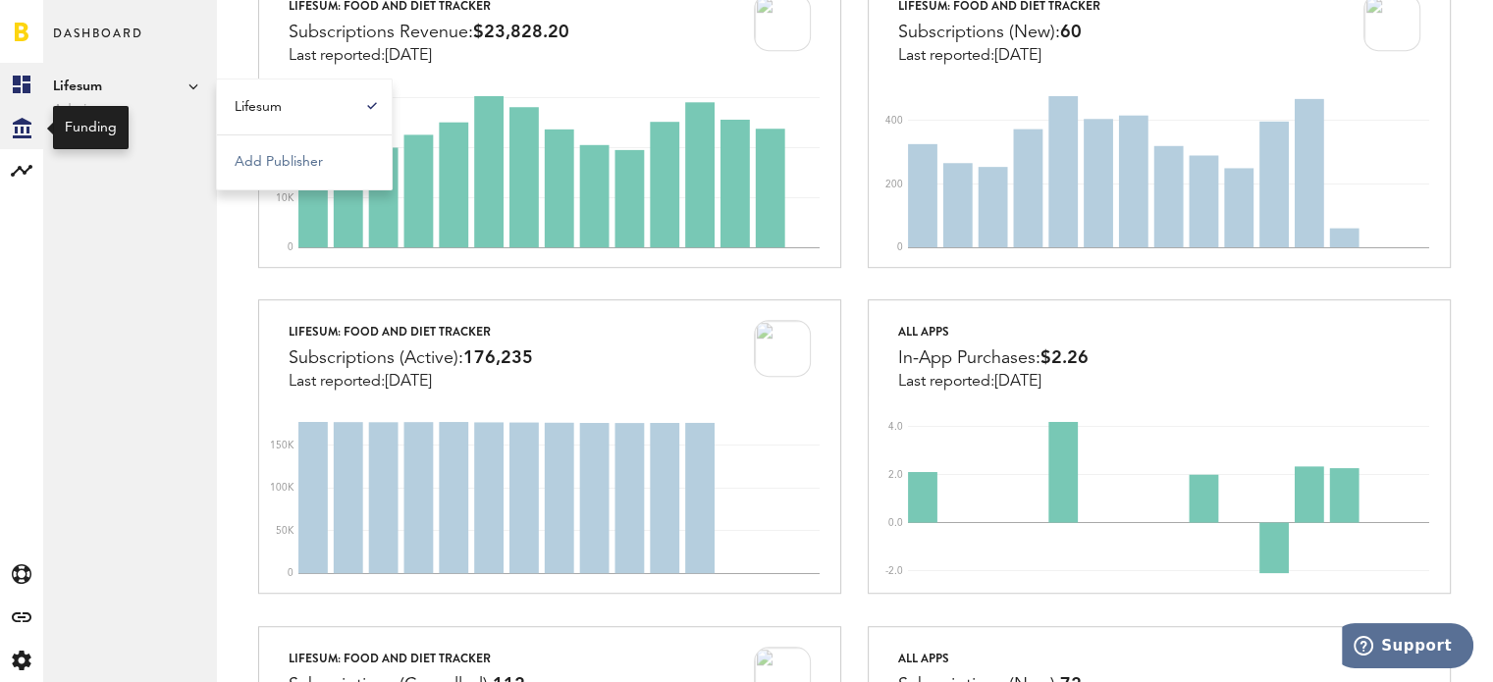
click at [27, 129] on icon at bounding box center [22, 128] width 19 height 21
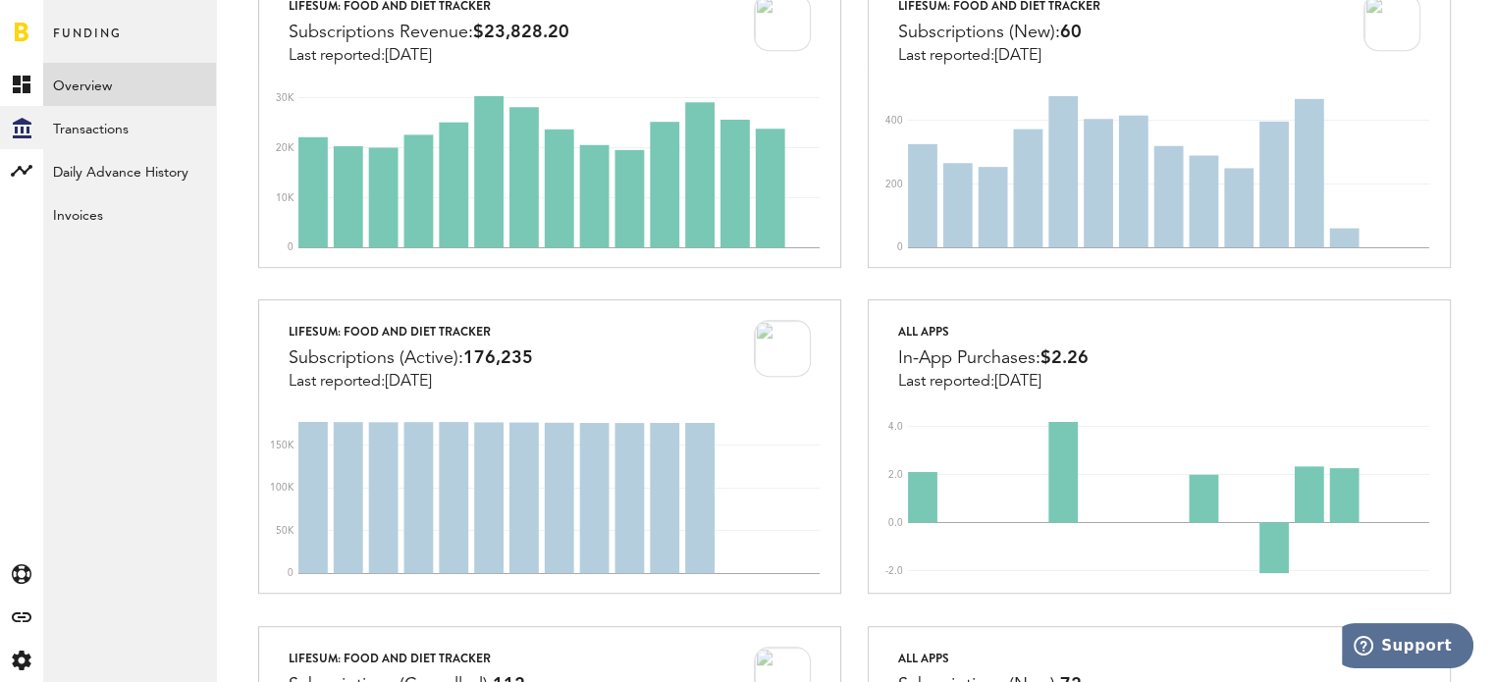
click at [132, 93] on link "Overview" at bounding box center [129, 84] width 173 height 43
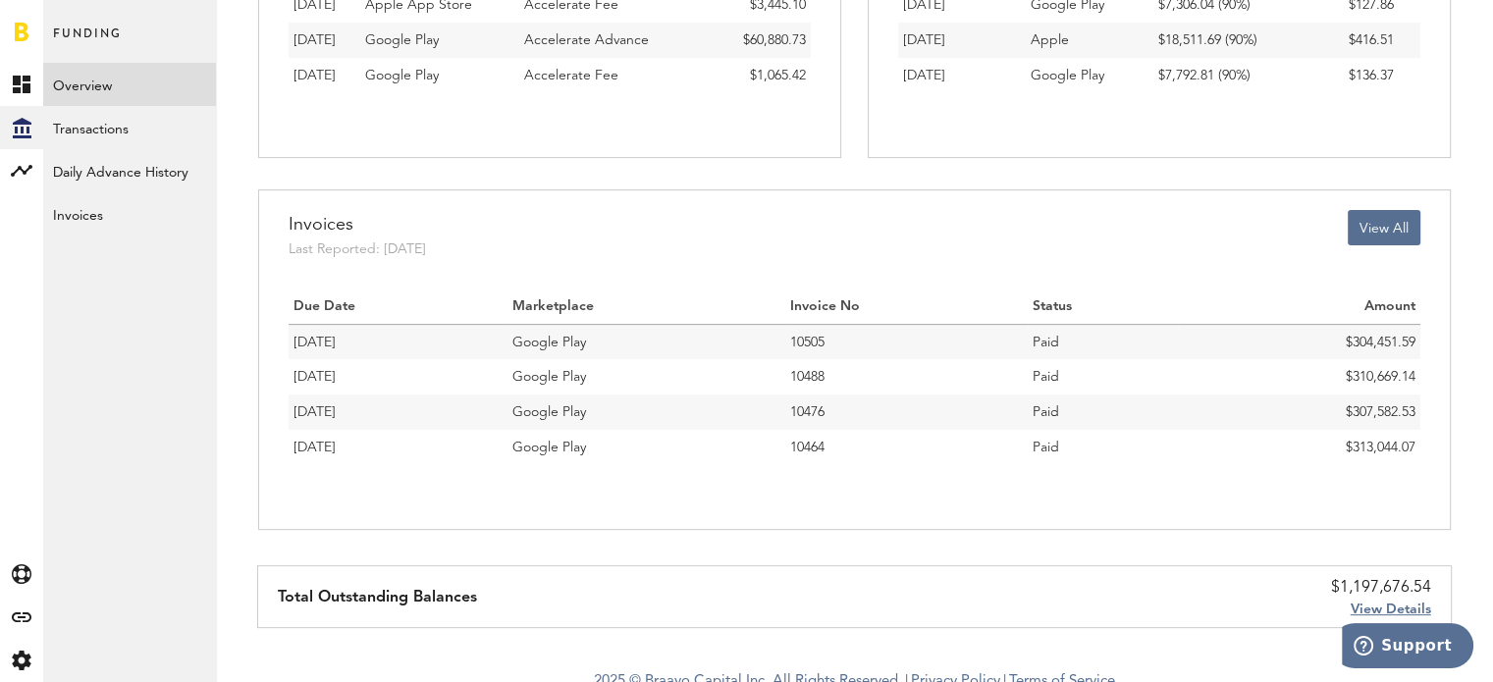
scroll to position [542, 0]
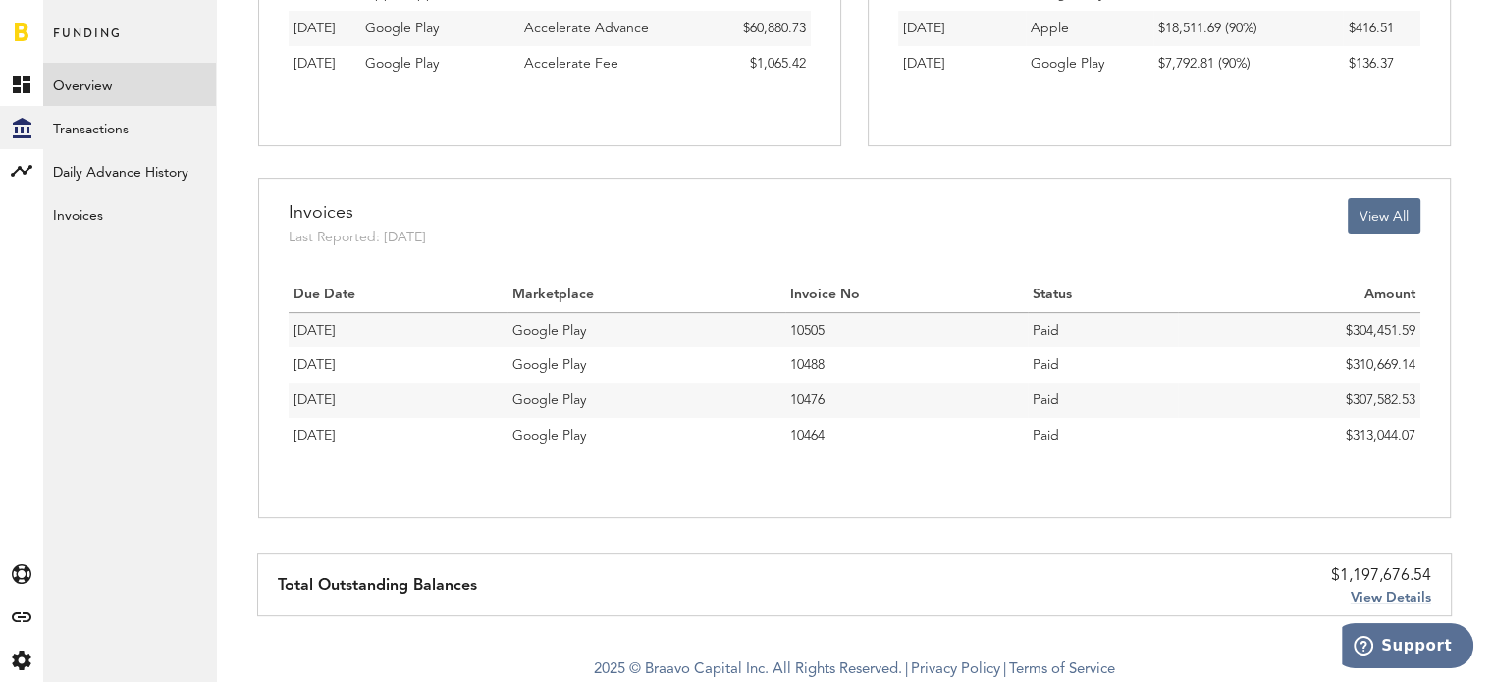
click at [1401, 596] on span "View Details" at bounding box center [1390, 598] width 80 height 14
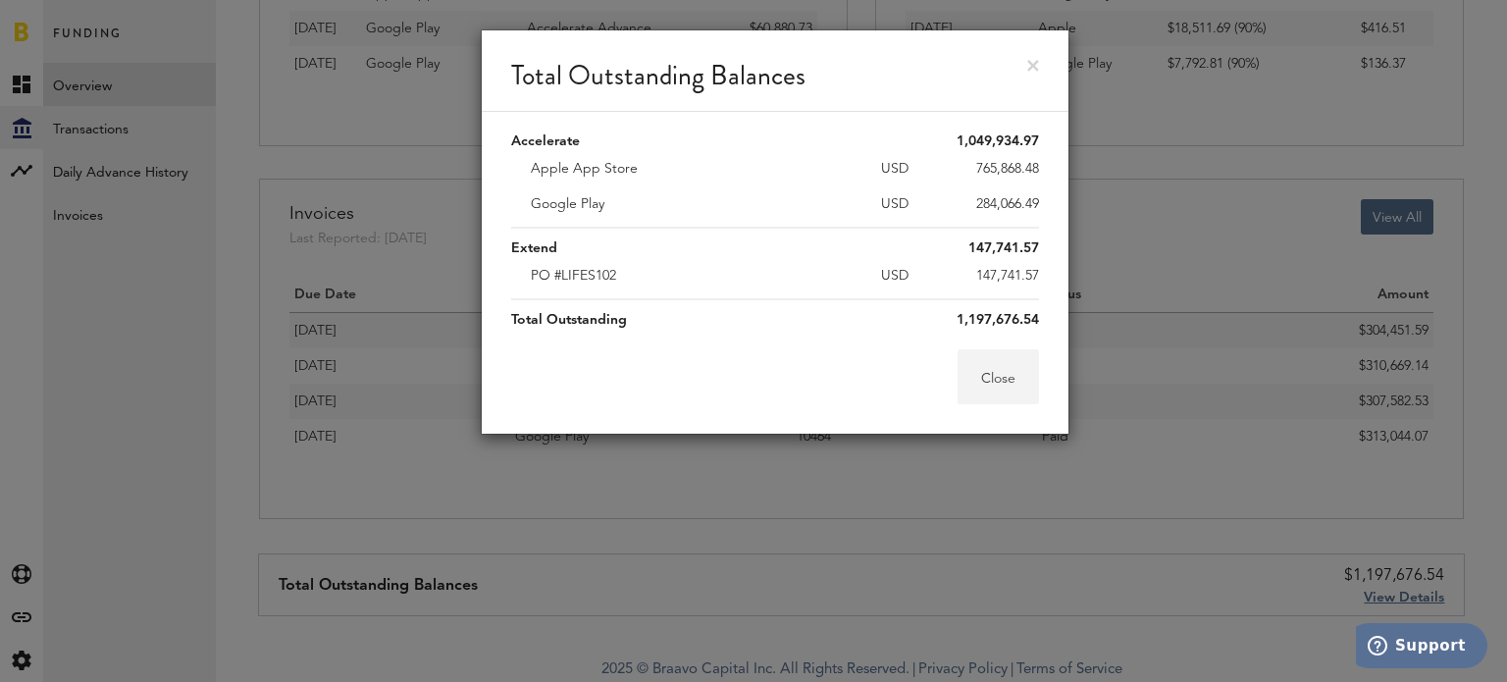
click at [1004, 380] on button "Close" at bounding box center [998, 376] width 81 height 55
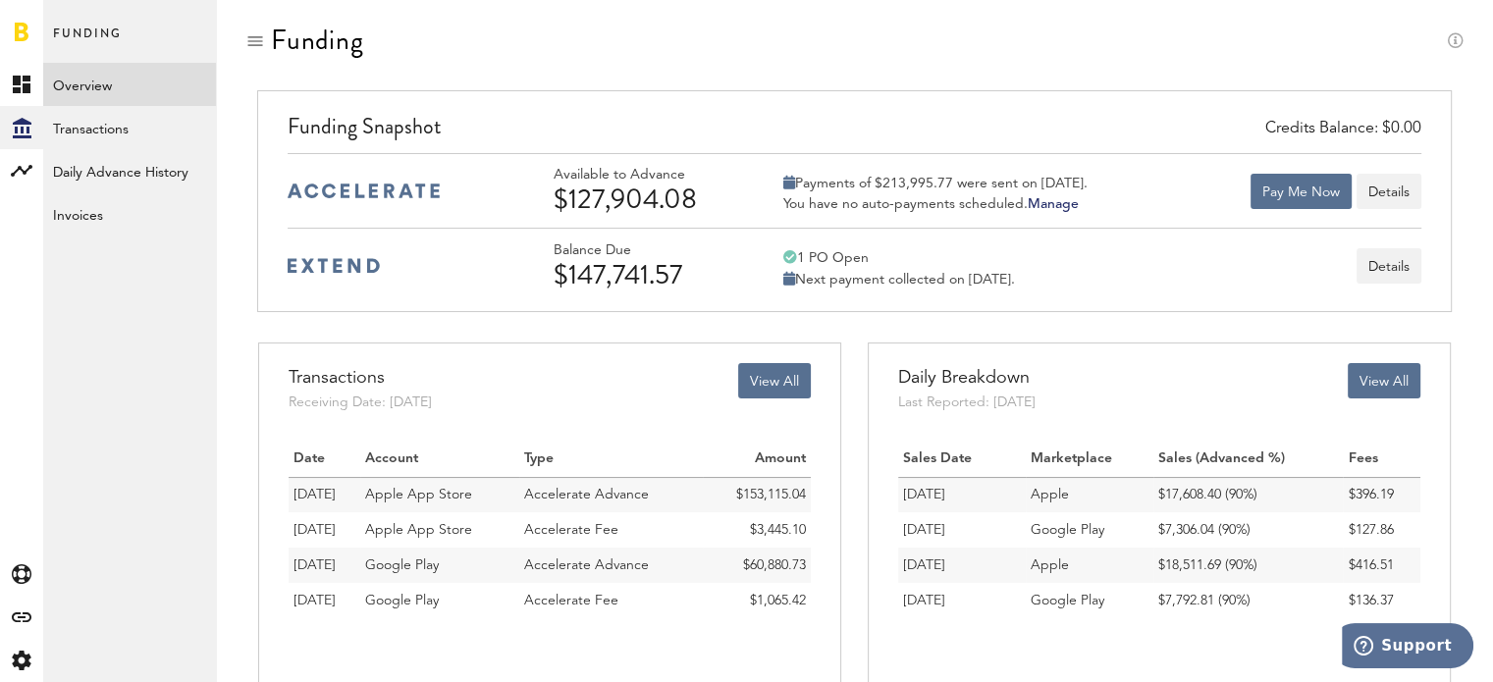
scroll to position [0, 0]
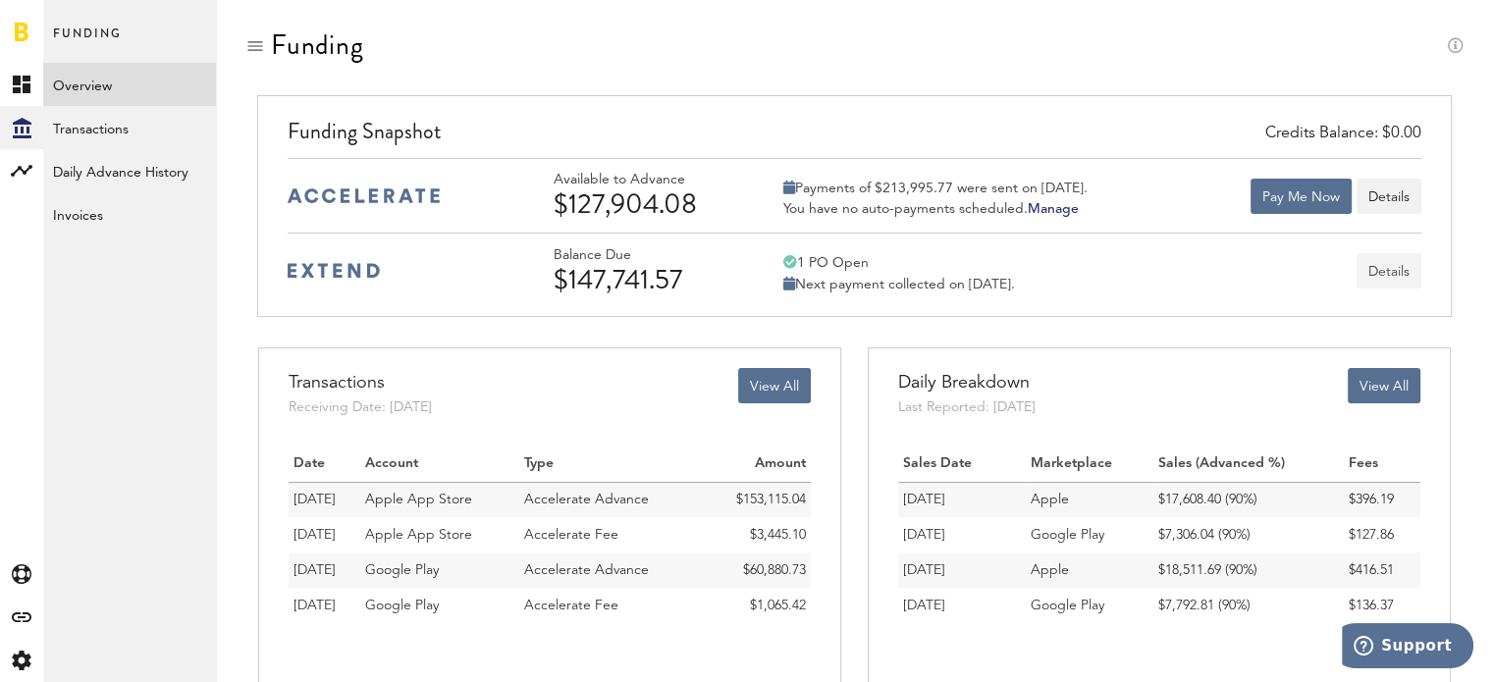
click at [1386, 268] on button "Details" at bounding box center [1388, 270] width 65 height 35
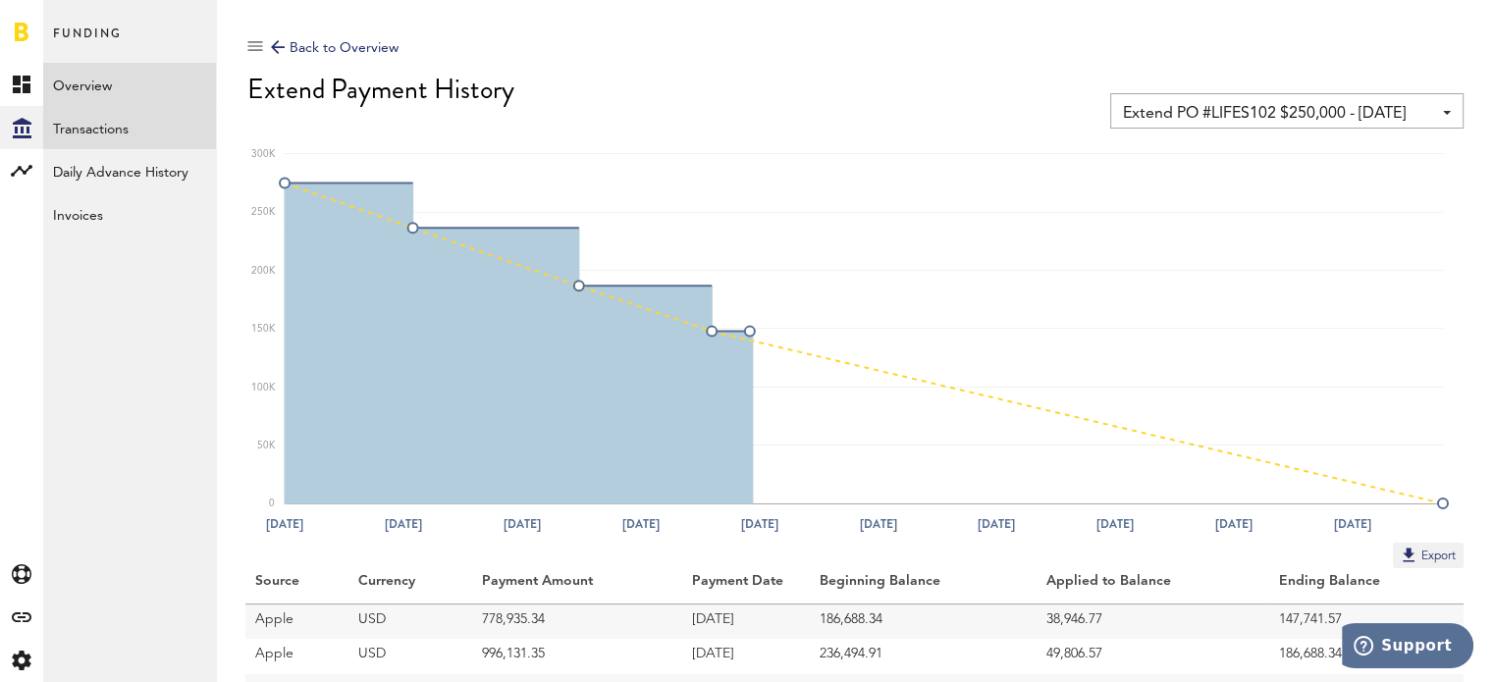
click at [122, 132] on link "Transactions" at bounding box center [129, 127] width 173 height 43
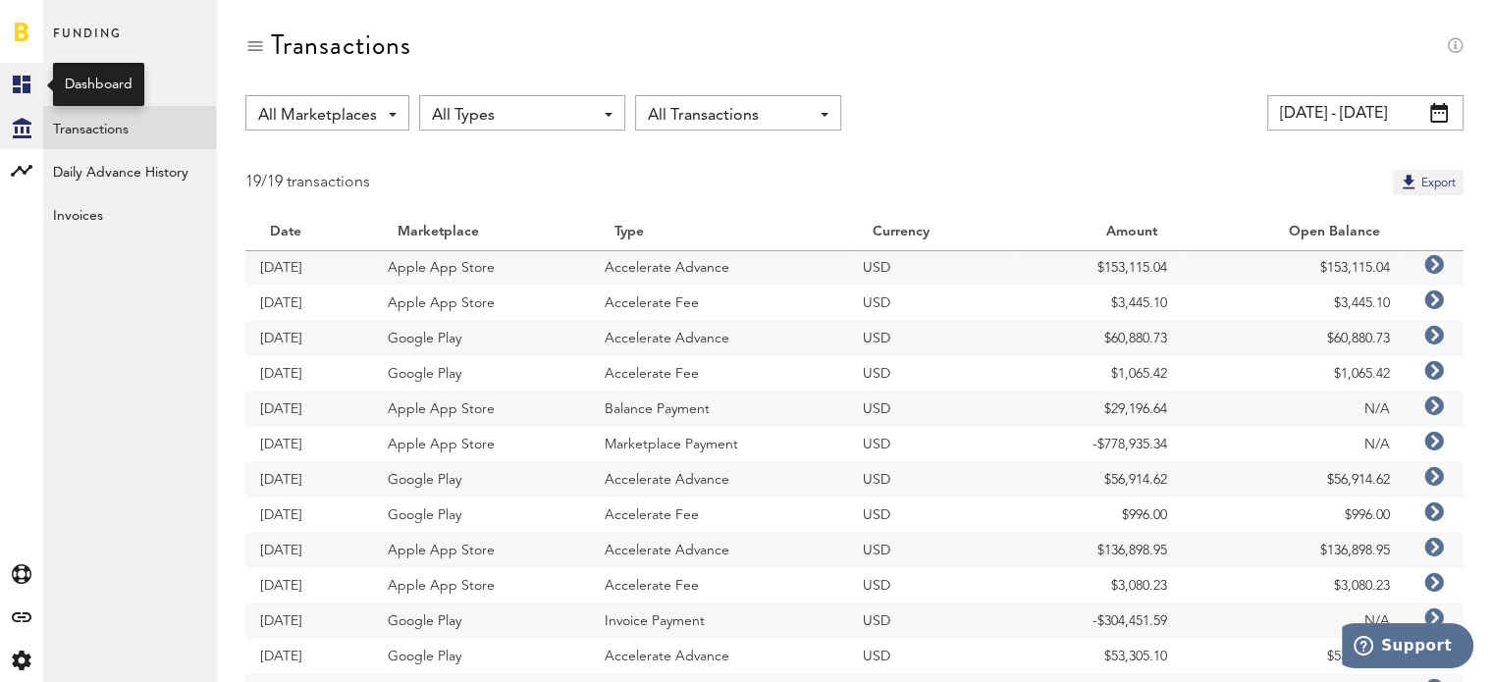
click at [13, 85] on icon at bounding box center [22, 85] width 18 height 18
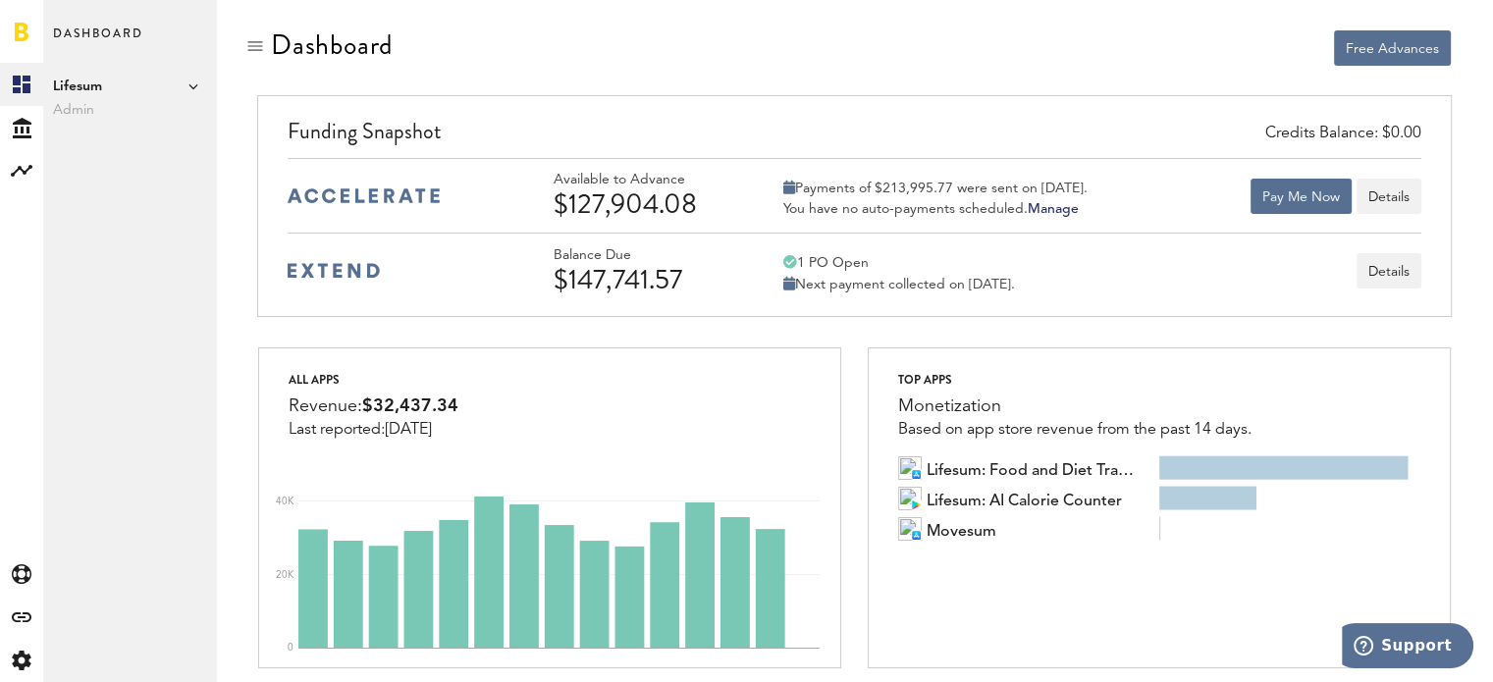
click at [256, 39] on div at bounding box center [255, 46] width 20 height 20
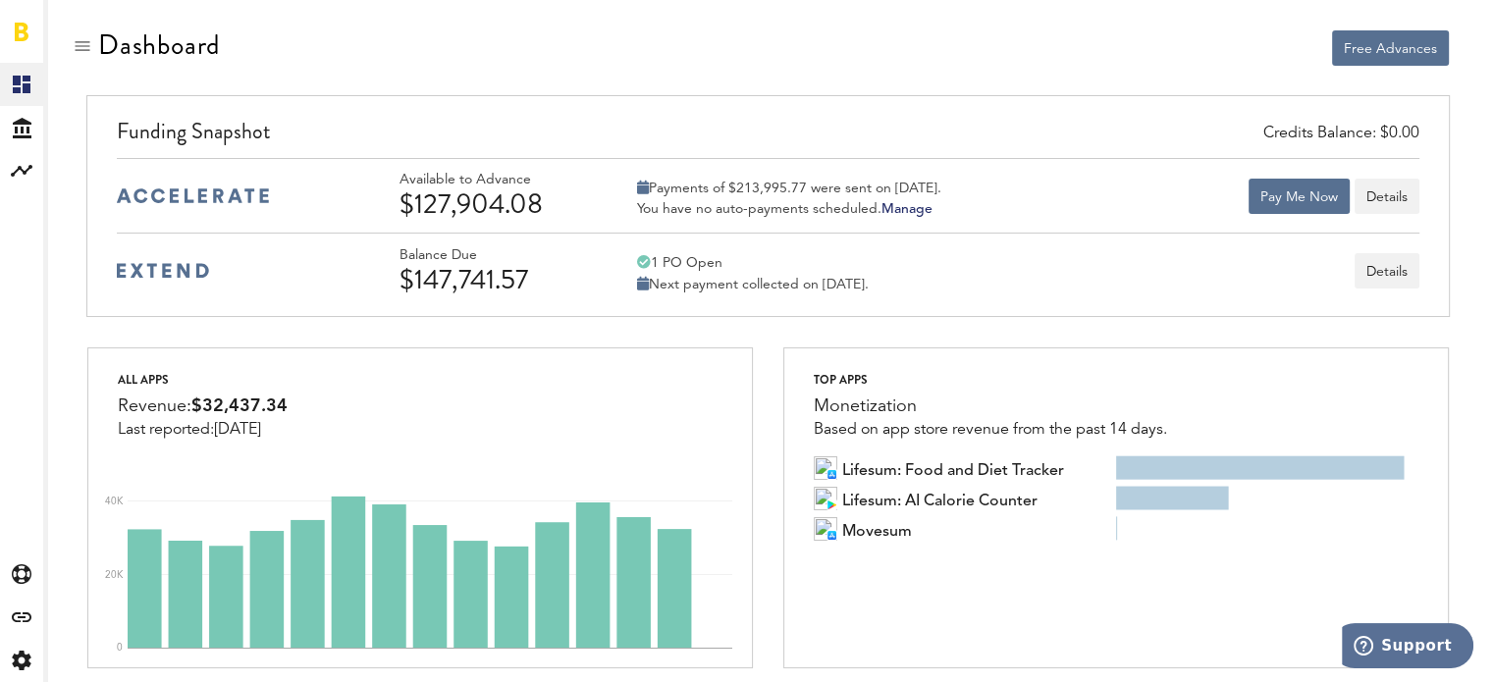
click at [79, 46] on div at bounding box center [83, 46] width 20 height 20
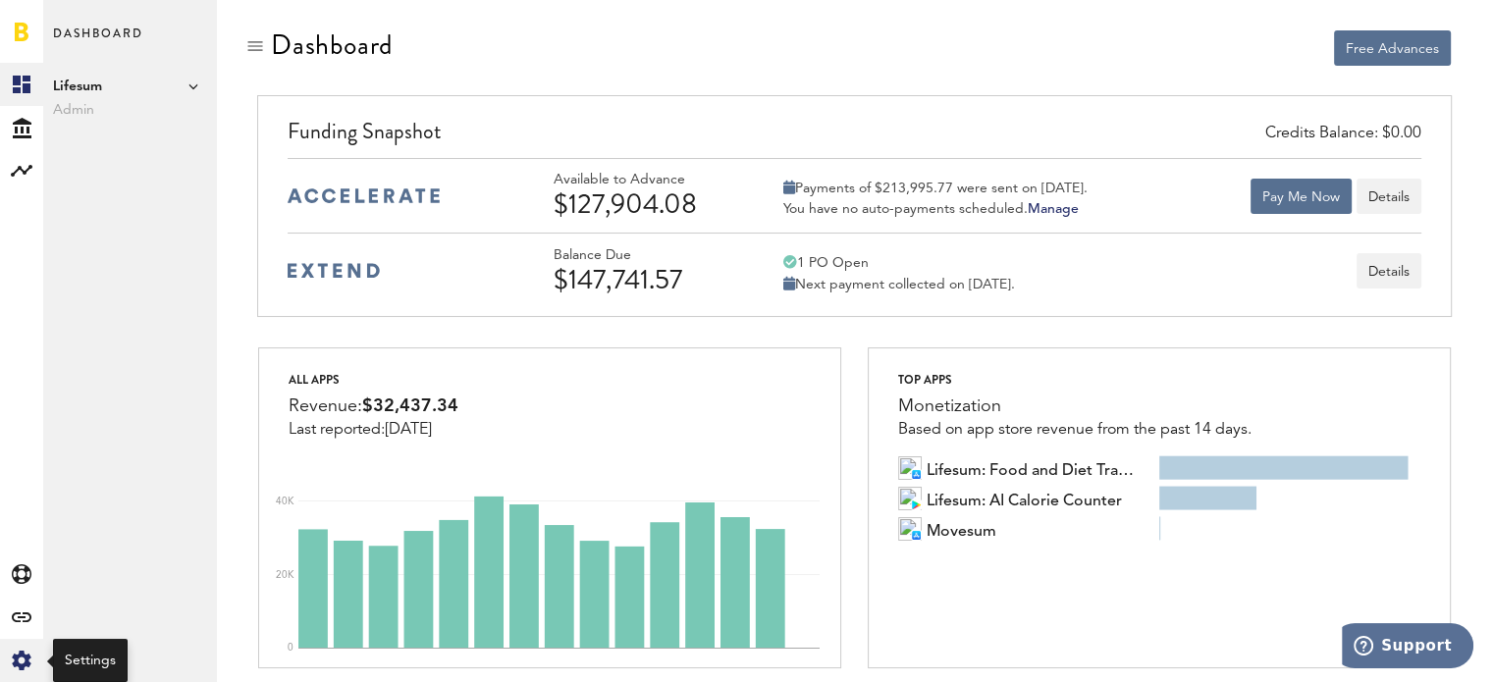
click at [21, 655] on icon at bounding box center [21, 661] width 19 height 20
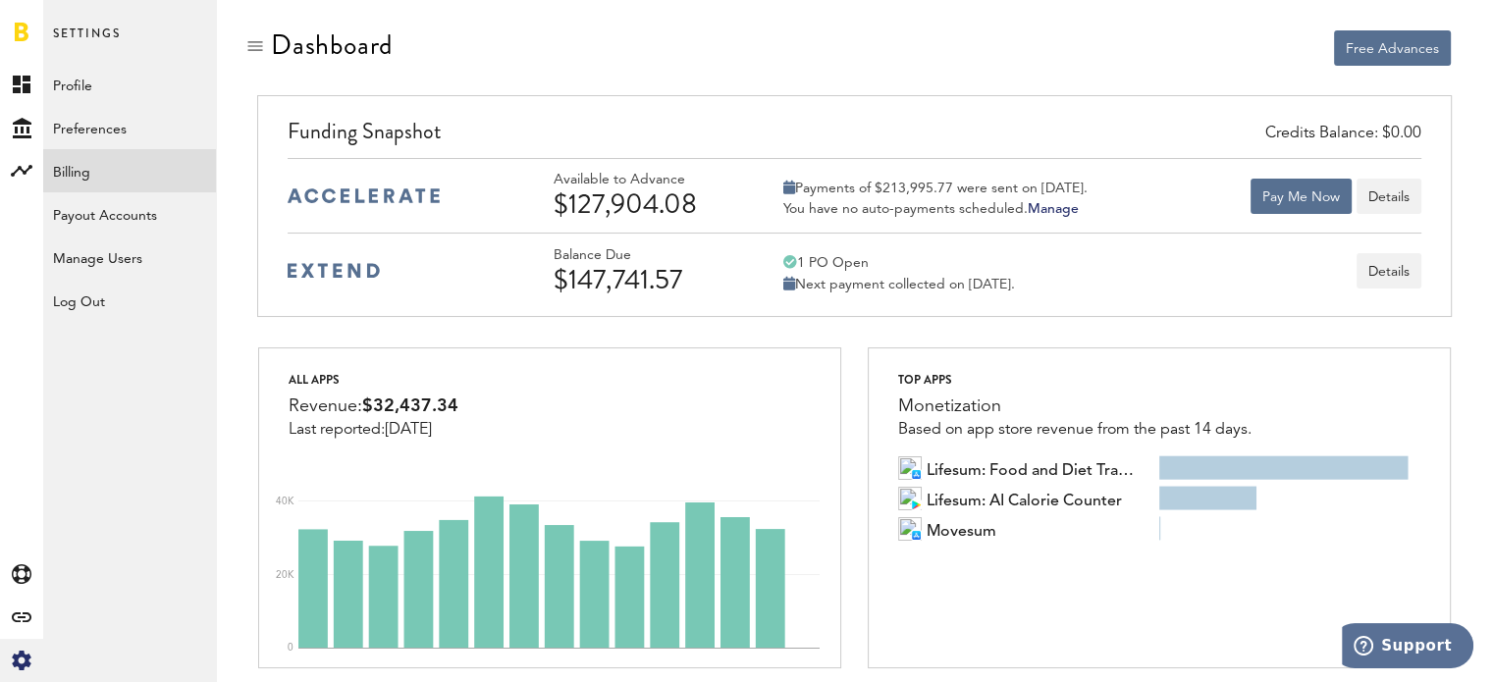
click at [102, 180] on link "Billing" at bounding box center [129, 170] width 173 height 43
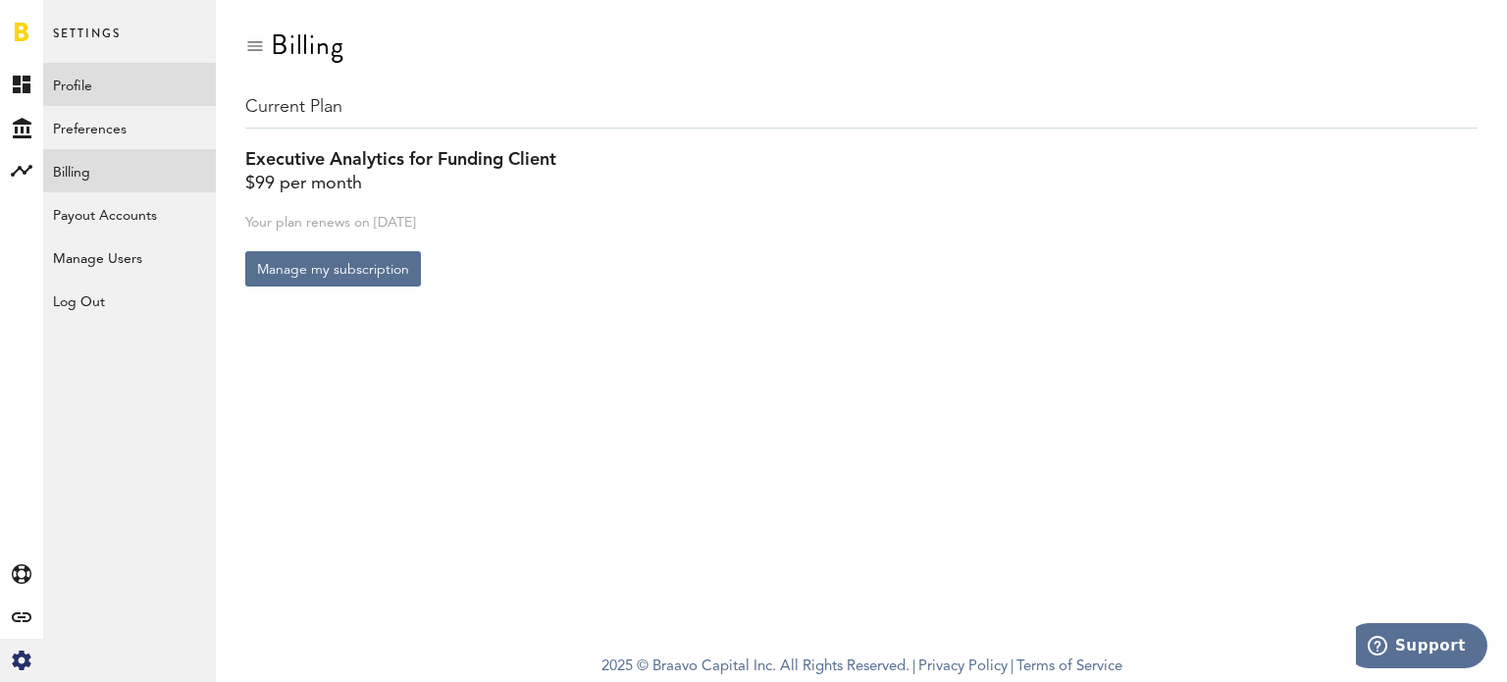
click at [98, 78] on link "Profile" at bounding box center [129, 84] width 173 height 43
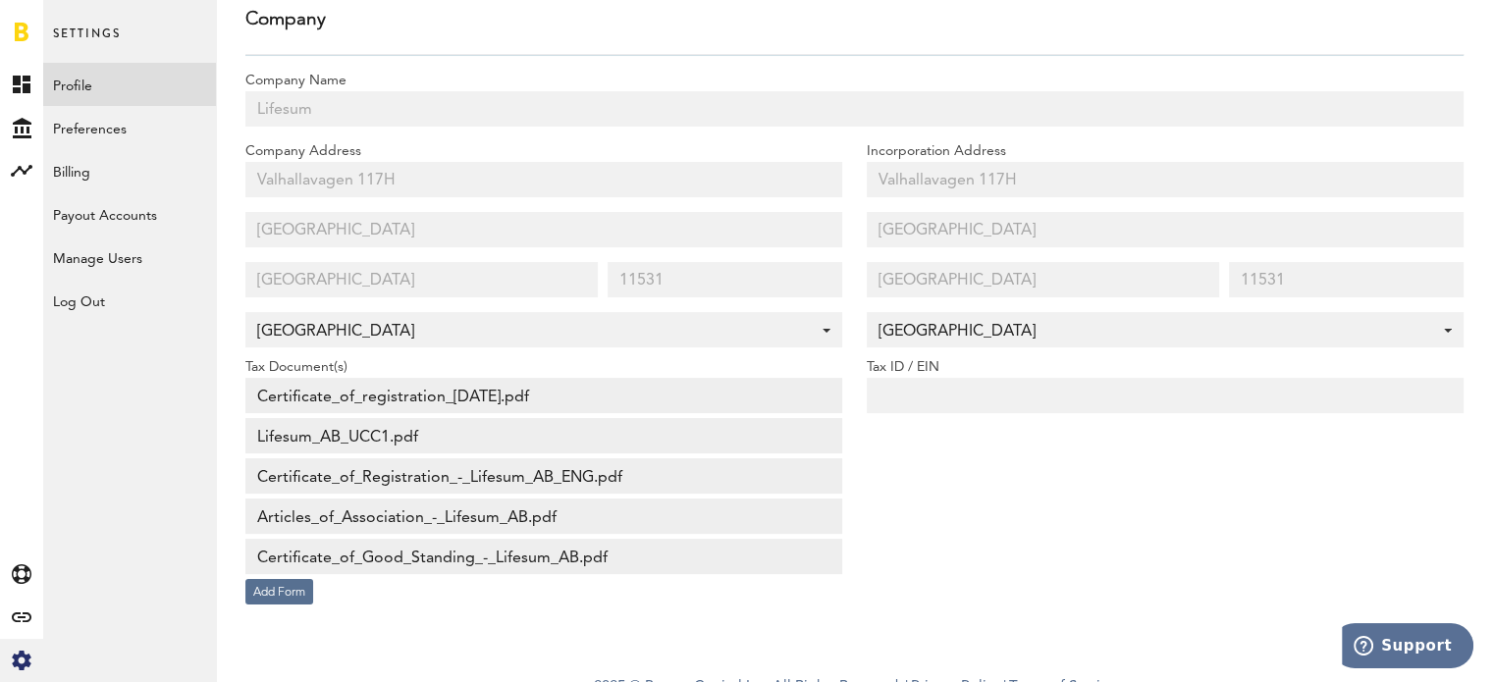
scroll to position [337, 0]
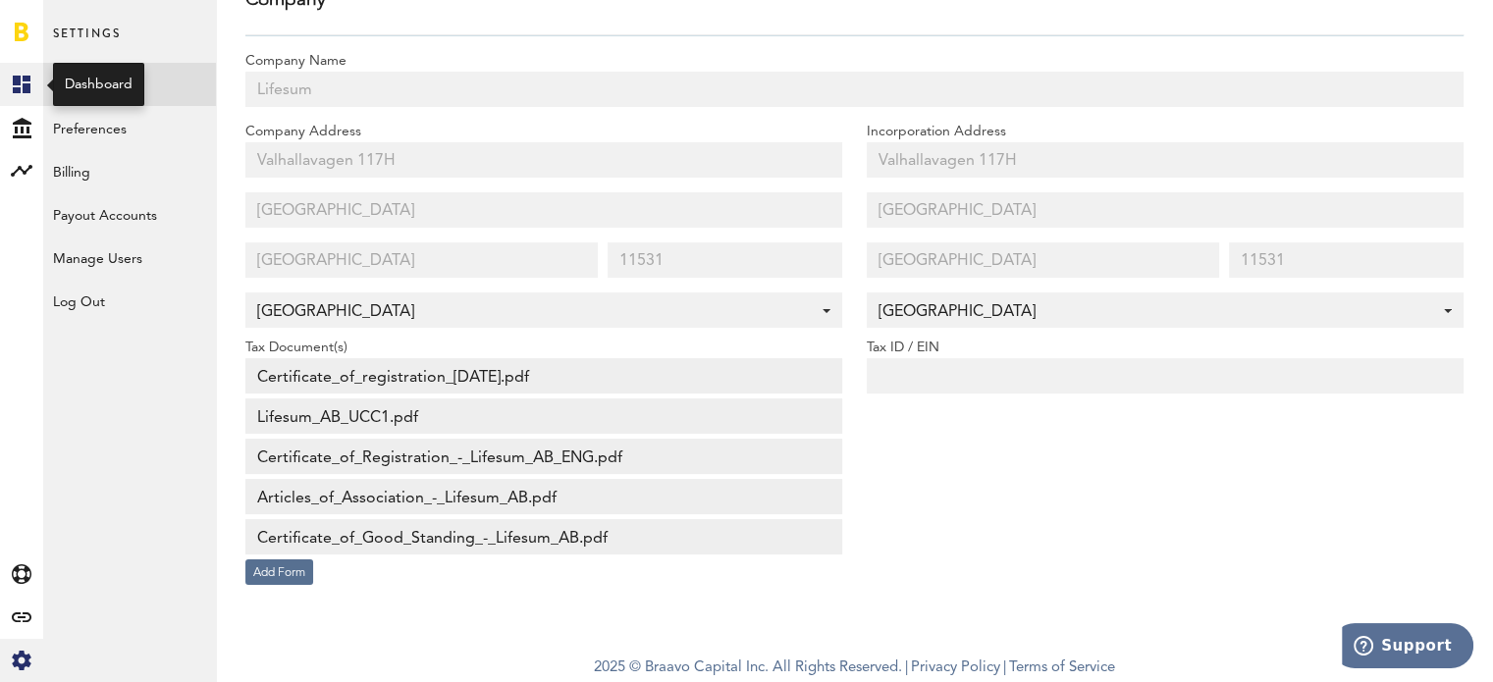
click at [23, 85] on icon at bounding box center [22, 85] width 18 height 18
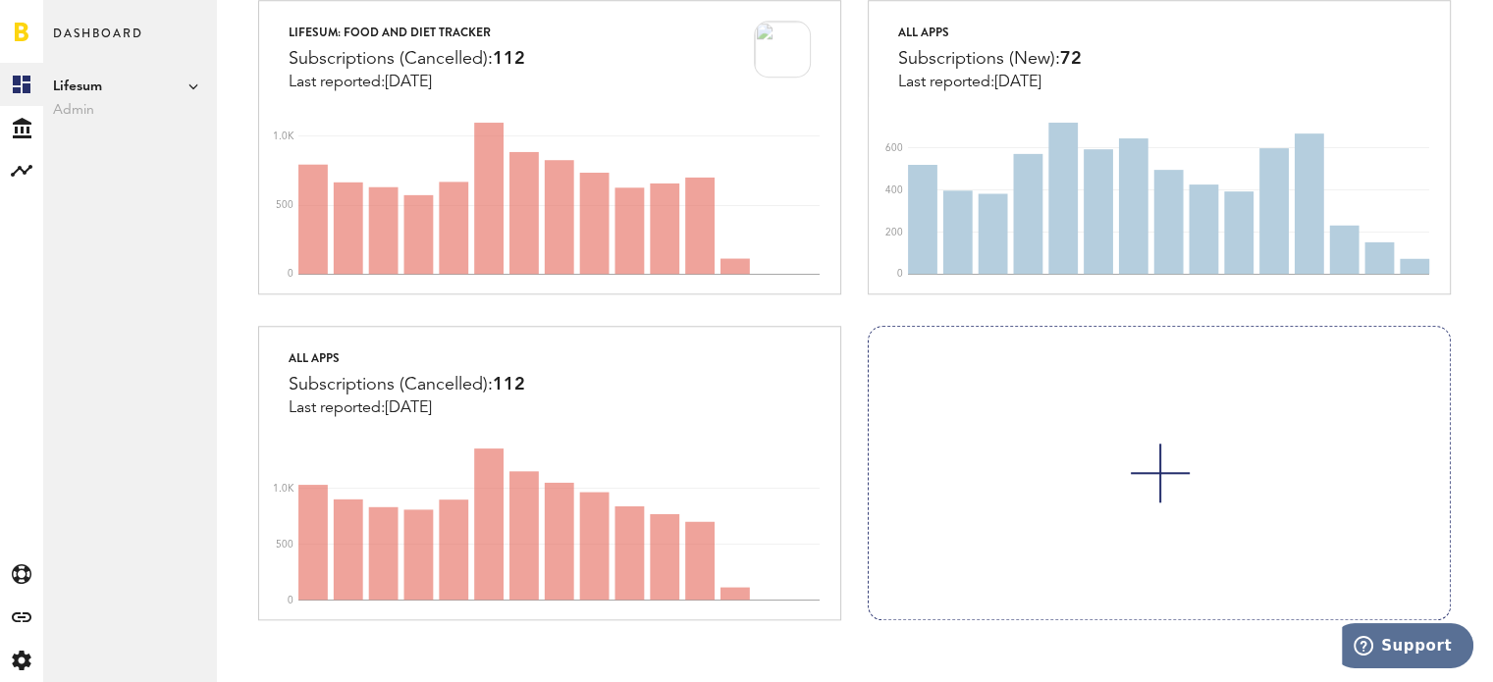
scroll to position [1741, 0]
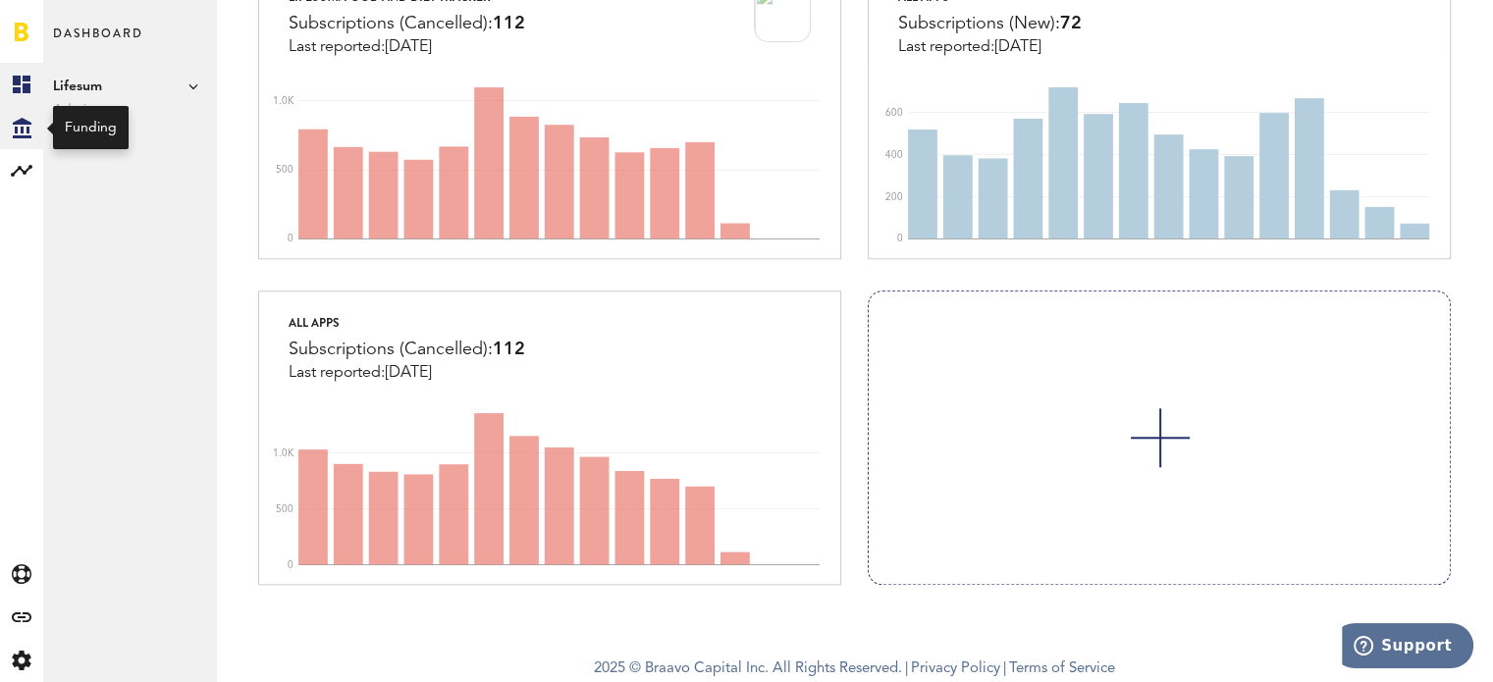
click at [22, 116] on div "Created with Sketch." at bounding box center [21, 127] width 43 height 43
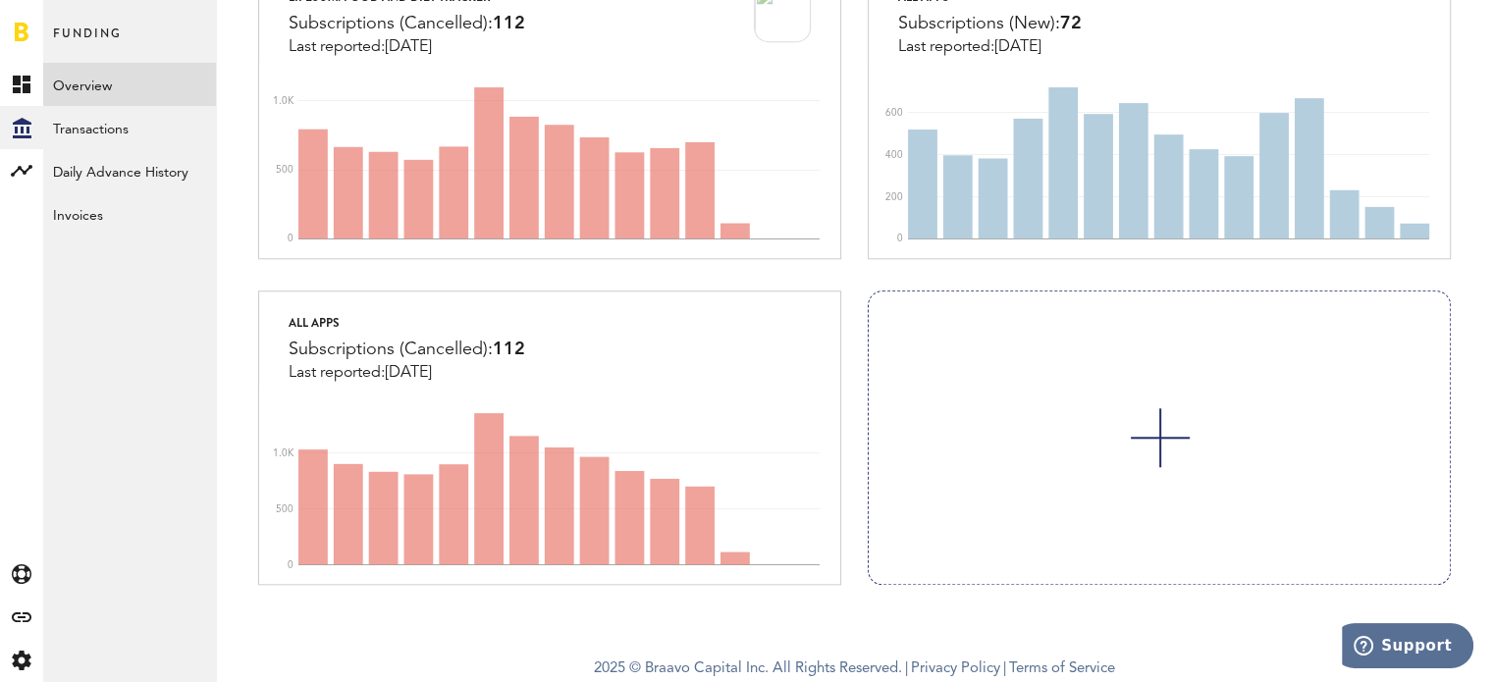
click at [110, 84] on link "Overview" at bounding box center [129, 84] width 173 height 43
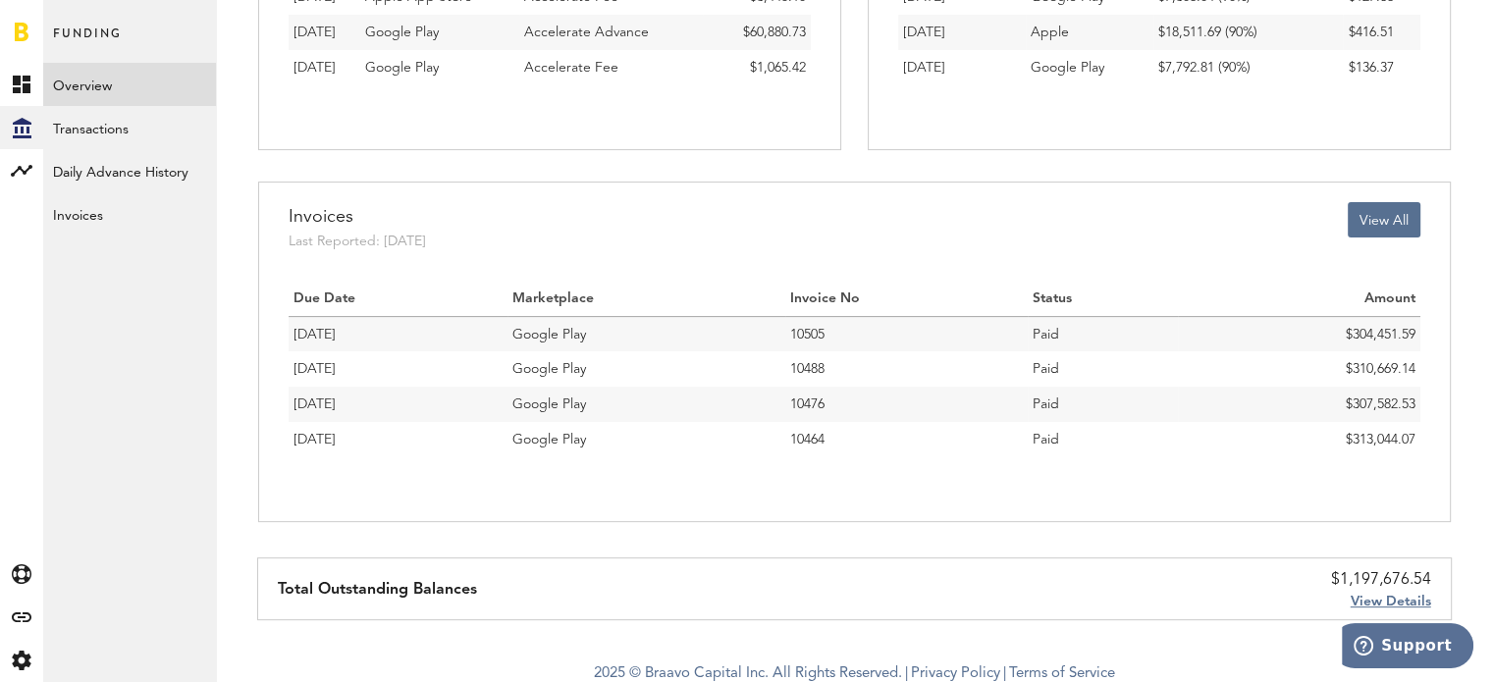
scroll to position [542, 0]
